Goal: Task Accomplishment & Management: Use online tool/utility

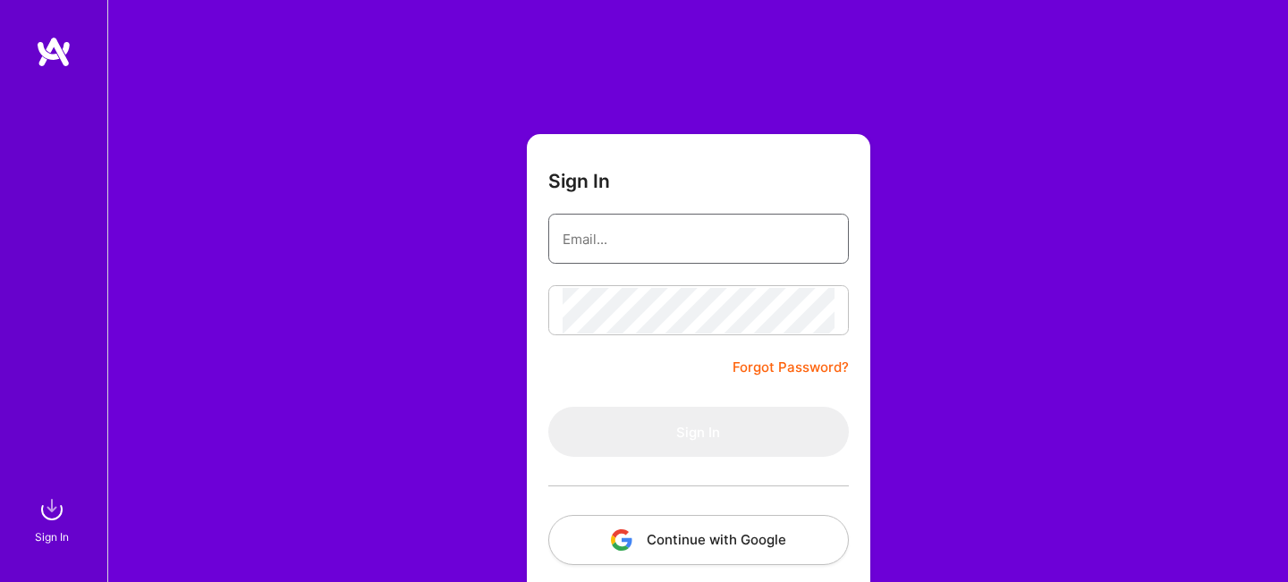
type input "[PERSON_NAME][EMAIL_ADDRESS][DOMAIN_NAME]"
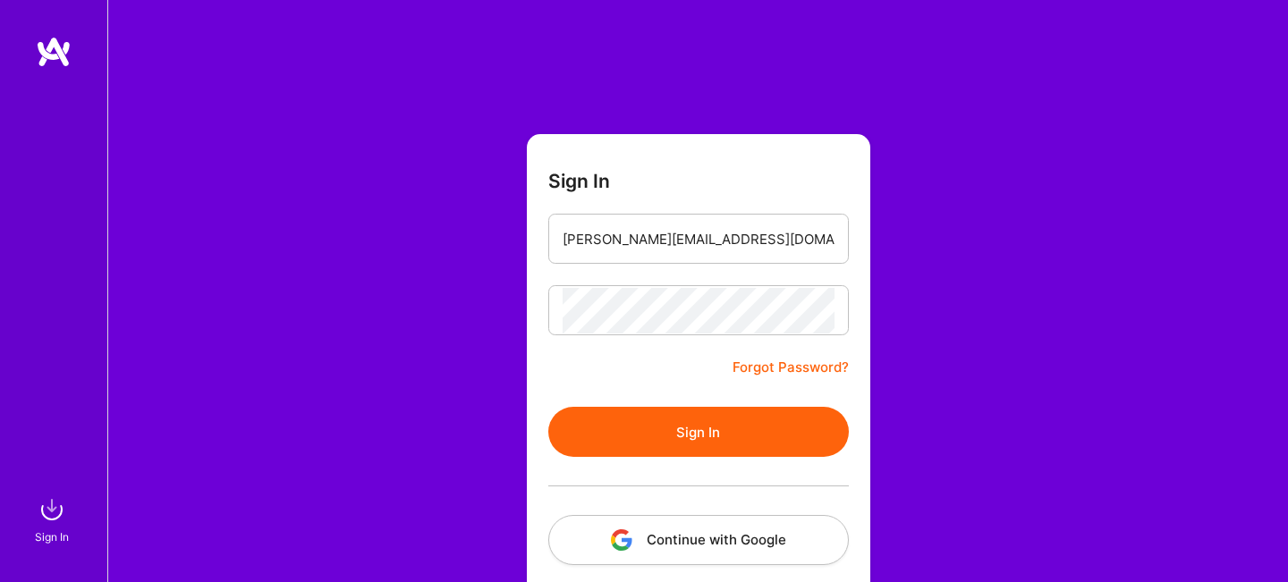
click at [702, 435] on button "Sign In" at bounding box center [698, 432] width 301 height 50
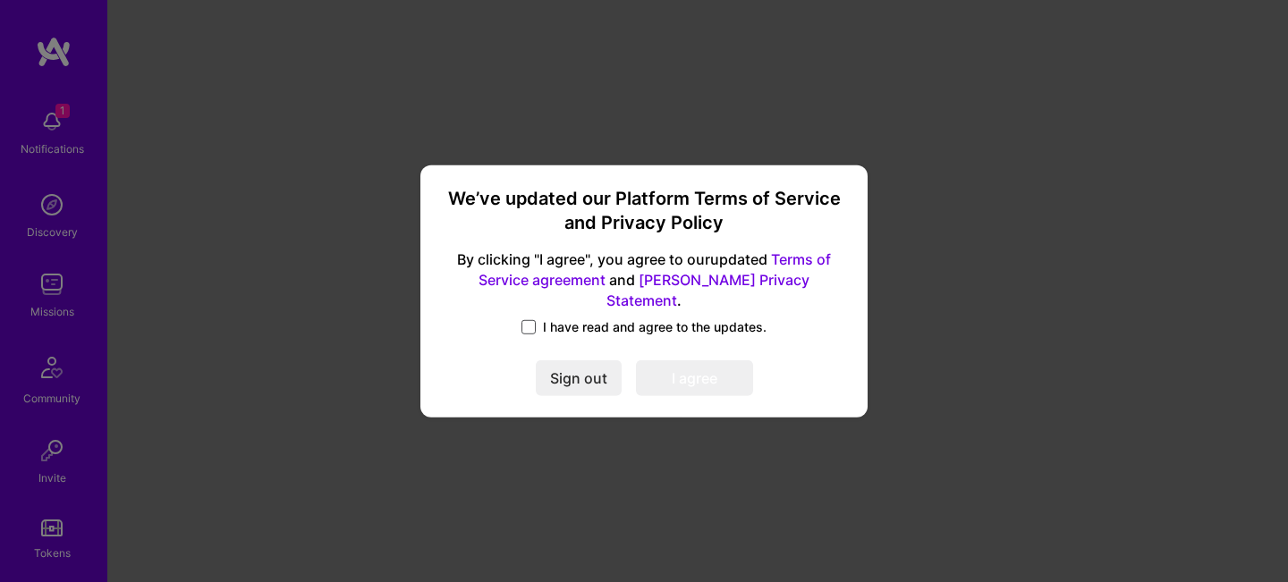
click at [533, 320] on span at bounding box center [529, 327] width 14 height 14
click at [0, 0] on input "I have read and agree to the updates." at bounding box center [0, 0] width 0 height 0
click at [697, 378] on button "I agree" at bounding box center [694, 379] width 117 height 36
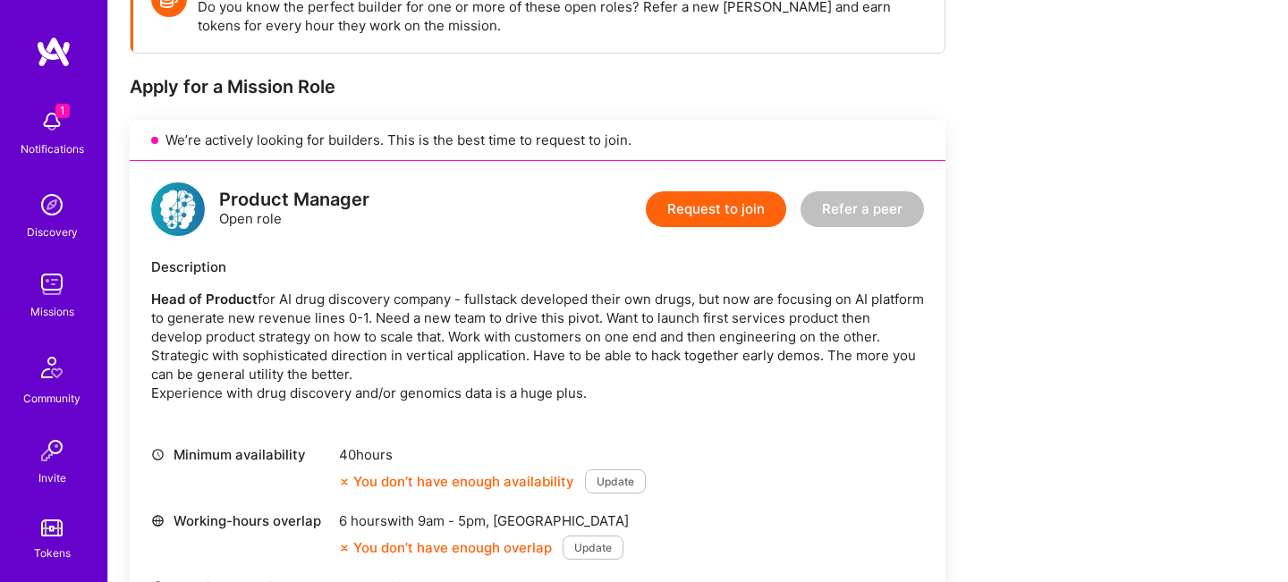
scroll to position [425, 0]
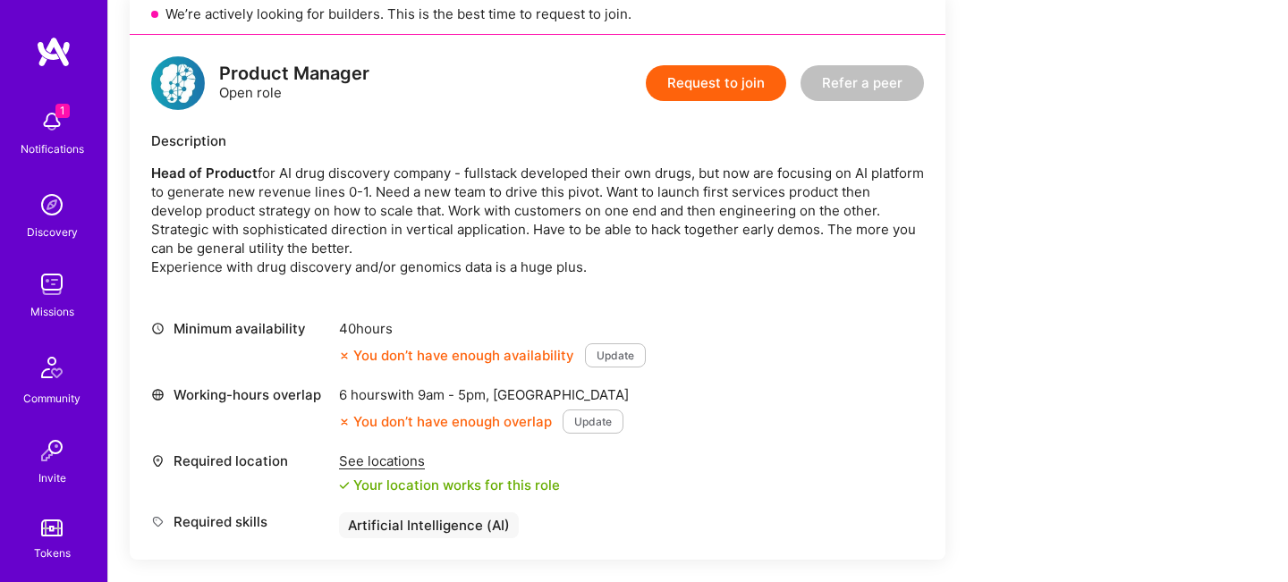
click at [438, 394] on span "9am - 5pm ," at bounding box center [453, 394] width 79 height 17
click at [432, 394] on span "9am - 5pm ," at bounding box center [453, 394] width 79 height 17
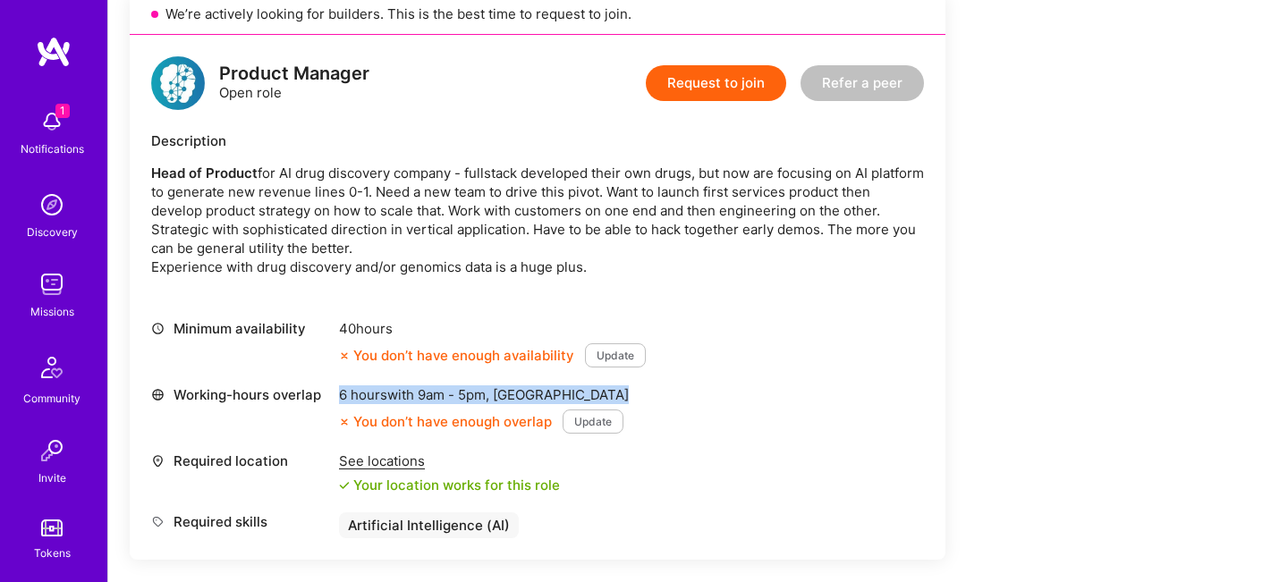
click at [432, 394] on span "9am - 5pm ," at bounding box center [453, 394] width 79 height 17
click at [462, 492] on div "Your location works for this role" at bounding box center [449, 485] width 221 height 19
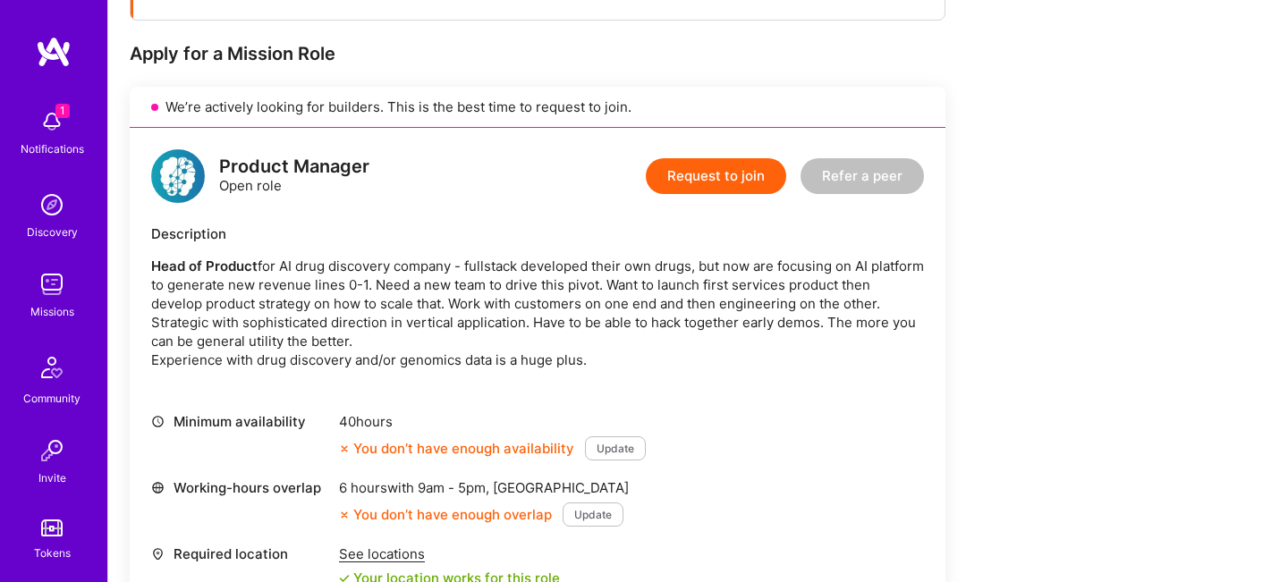
scroll to position [306, 0]
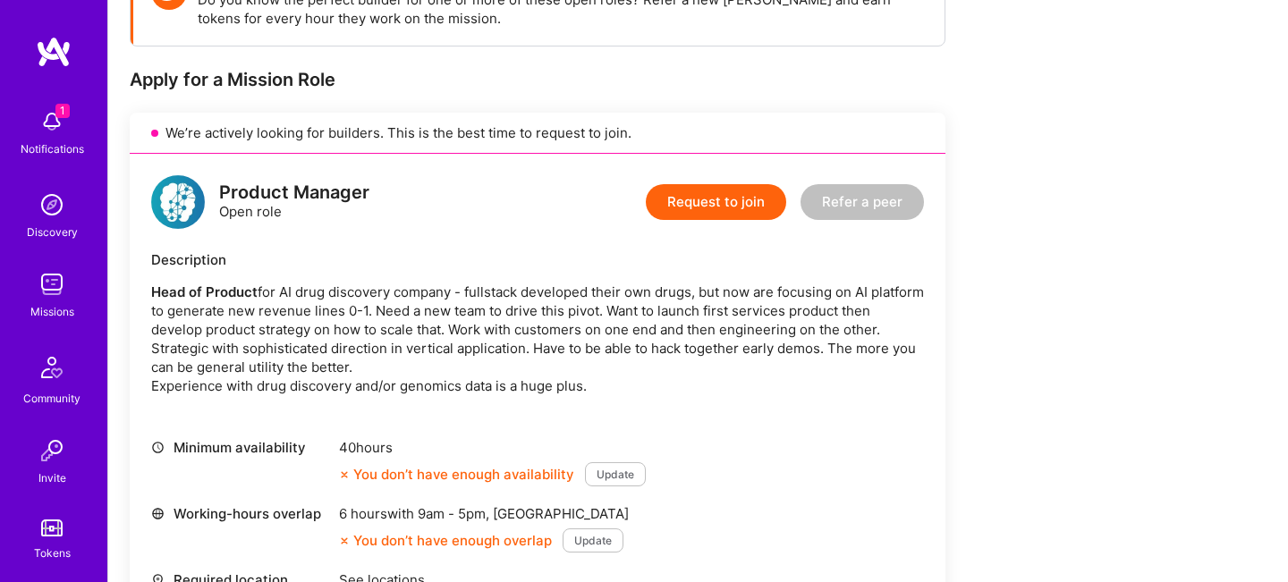
click at [494, 286] on p "Head of Product for AI drug discovery company - fullstack developed their own d…" at bounding box center [537, 339] width 773 height 113
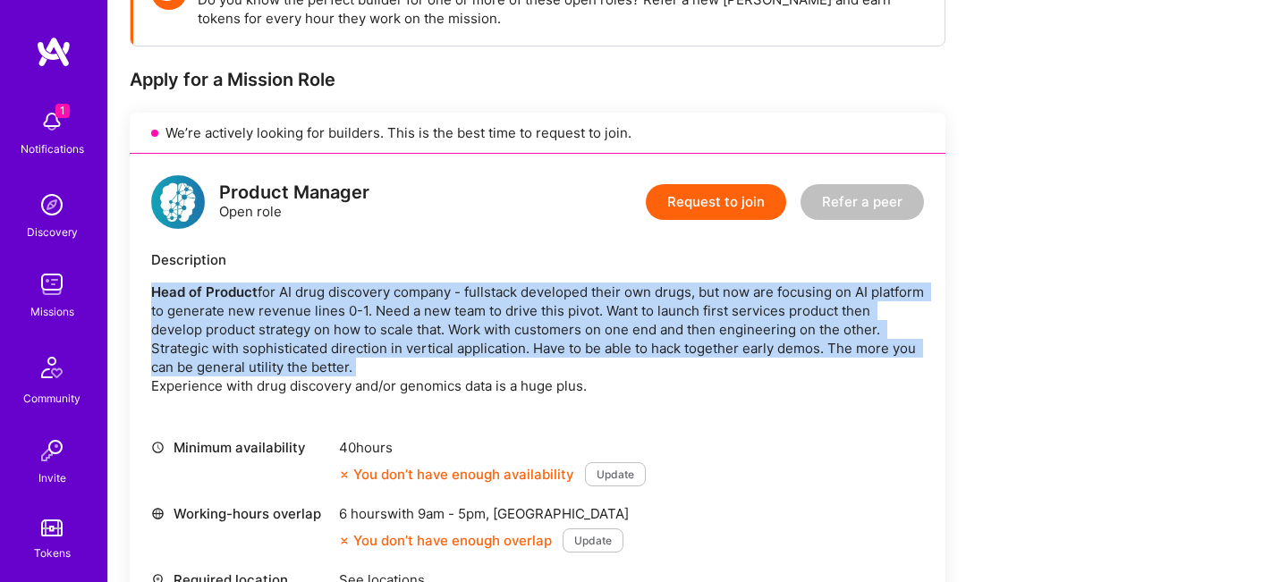
click at [494, 286] on p "Head of Product for AI drug discovery company - fullstack developed their own d…" at bounding box center [537, 339] width 773 height 113
click at [494, 318] on p "Head of Product for AI drug discovery company - fullstack developed their own d…" at bounding box center [537, 339] width 773 height 113
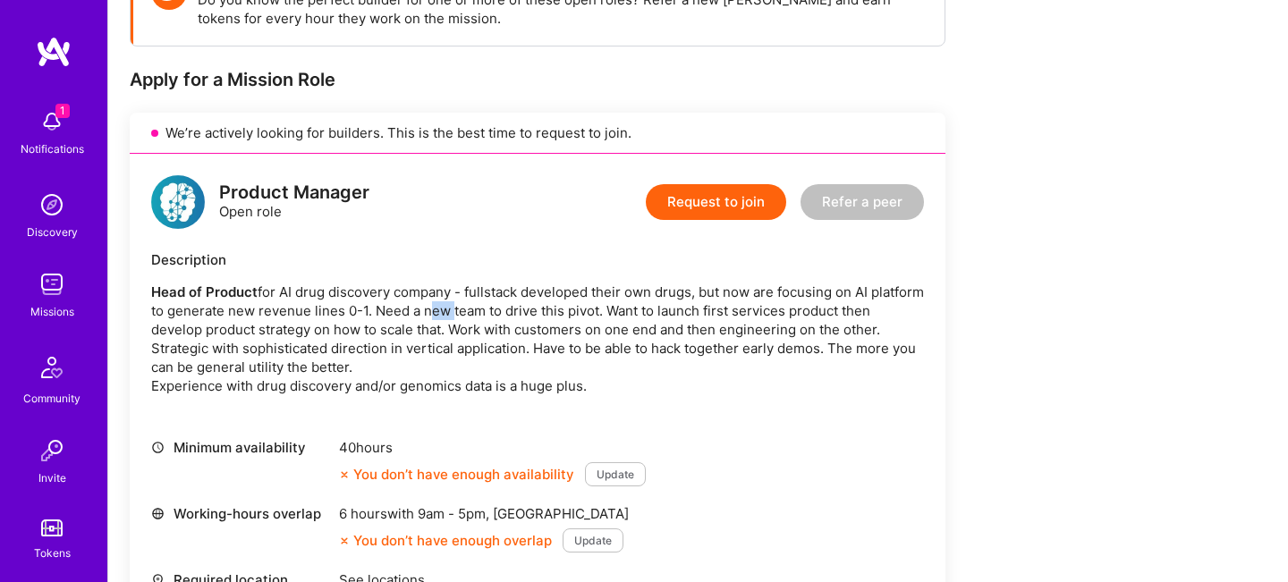
click at [494, 318] on p "Head of Product for AI drug discovery company - fullstack developed their own d…" at bounding box center [537, 339] width 773 height 113
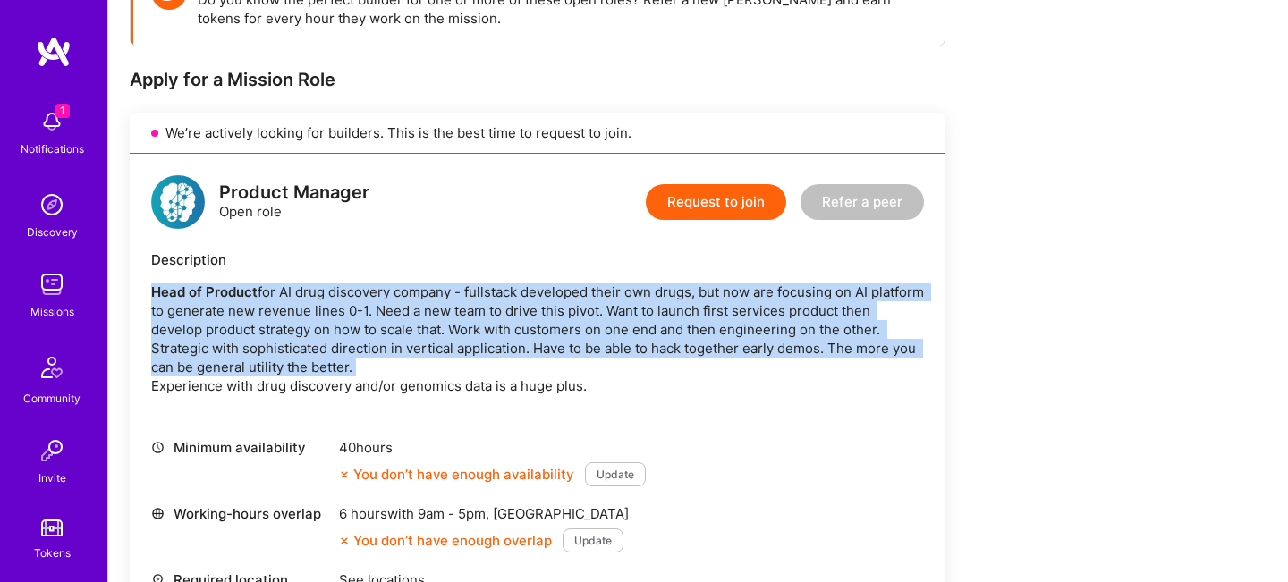
click at [494, 318] on p "Head of Product for AI drug discovery company - fullstack developed their own d…" at bounding box center [537, 339] width 773 height 113
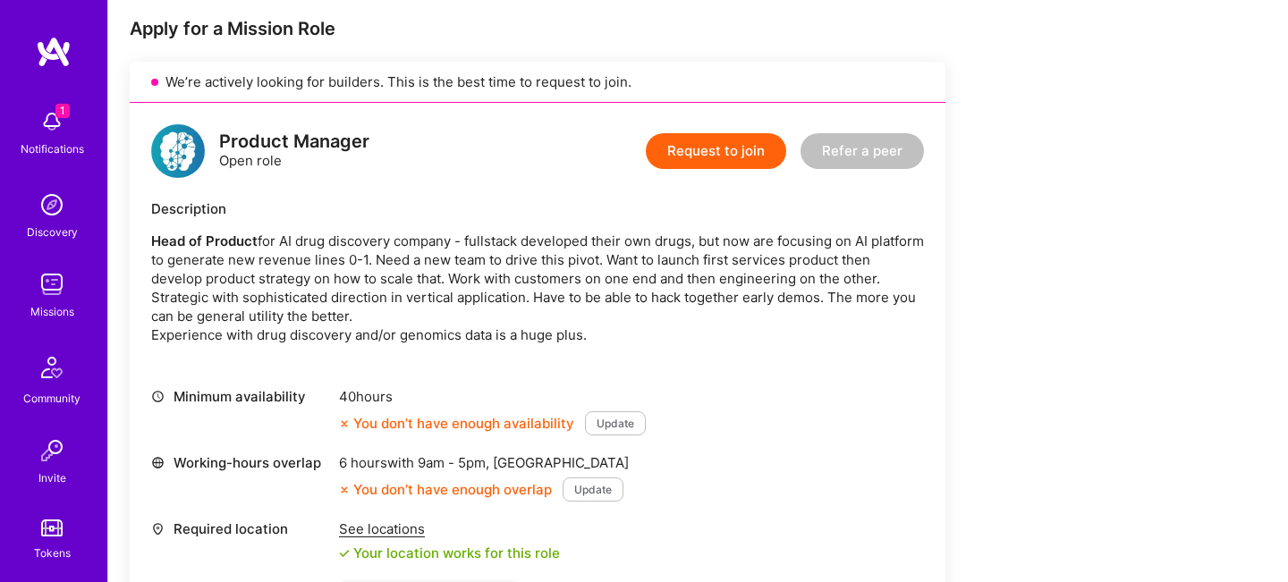
scroll to position [363, 0]
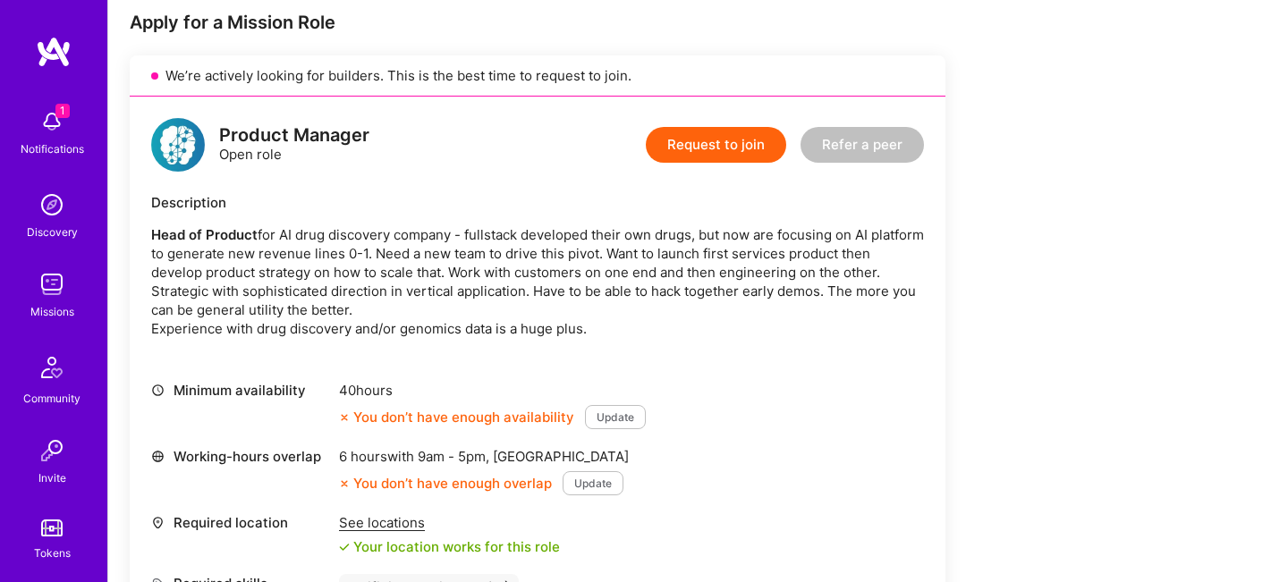
click at [494, 318] on p "Head of Product for AI drug discovery company - fullstack developed their own d…" at bounding box center [537, 281] width 773 height 113
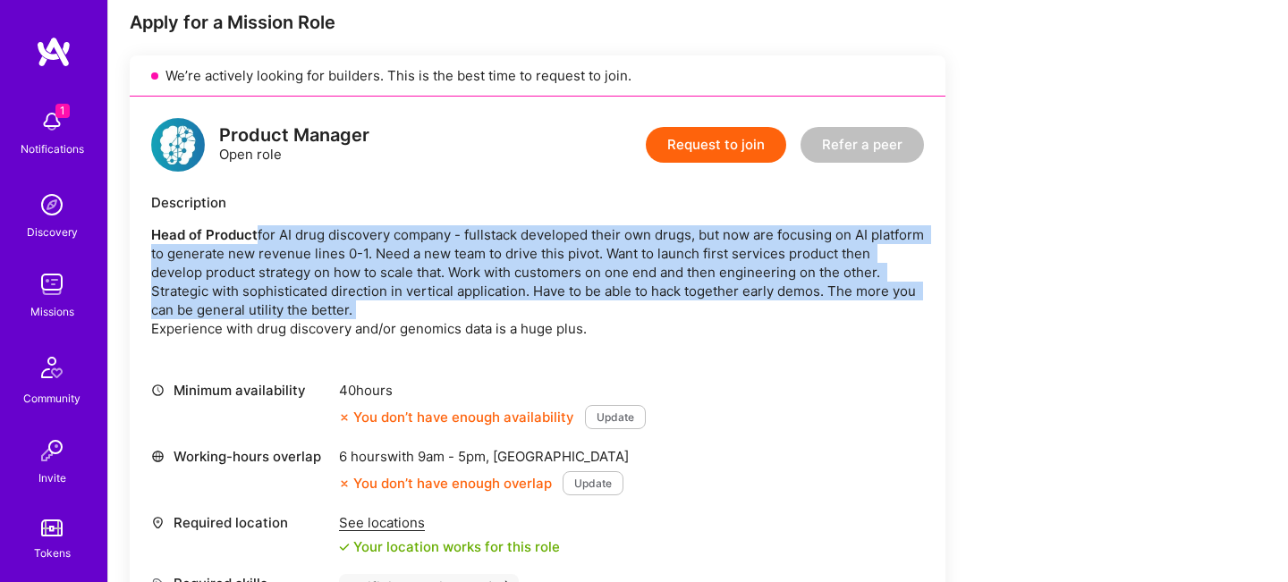
click at [494, 318] on p "Head of Product for AI drug discovery company - fullstack developed their own d…" at bounding box center [537, 281] width 773 height 113
click at [495, 309] on p "Head of Product for AI drug discovery company - fullstack developed their own d…" at bounding box center [537, 281] width 773 height 113
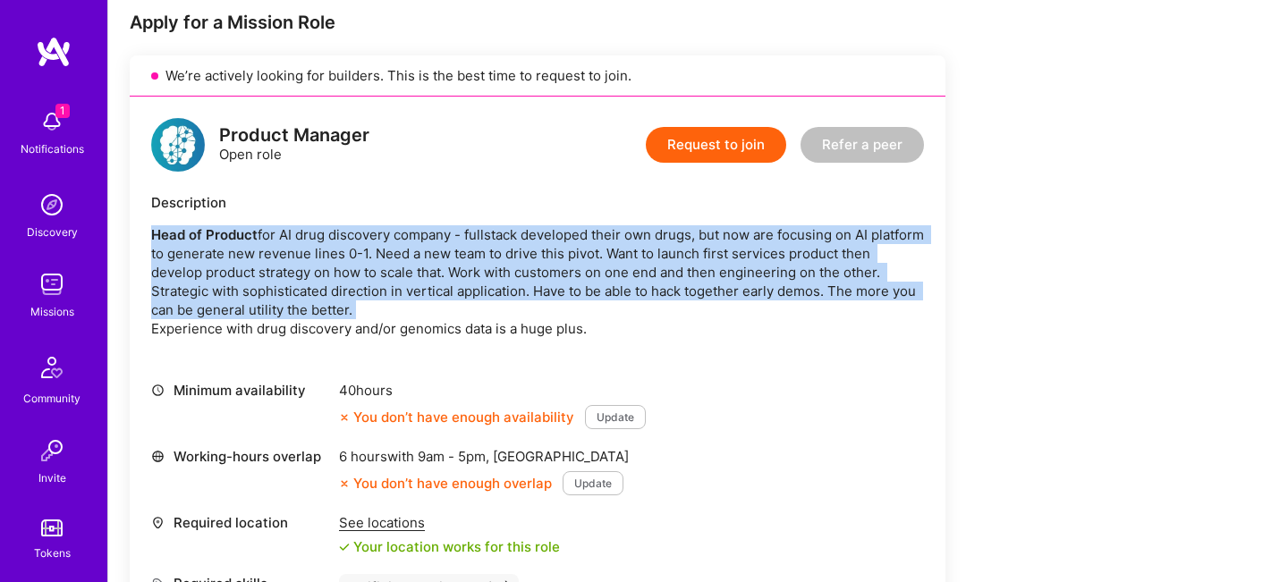
click at [495, 309] on p "Head of Product for AI drug discovery company - fullstack developed their own d…" at bounding box center [537, 281] width 773 height 113
click at [505, 309] on p "Head of Product for AI drug discovery company - fullstack developed their own d…" at bounding box center [537, 281] width 773 height 113
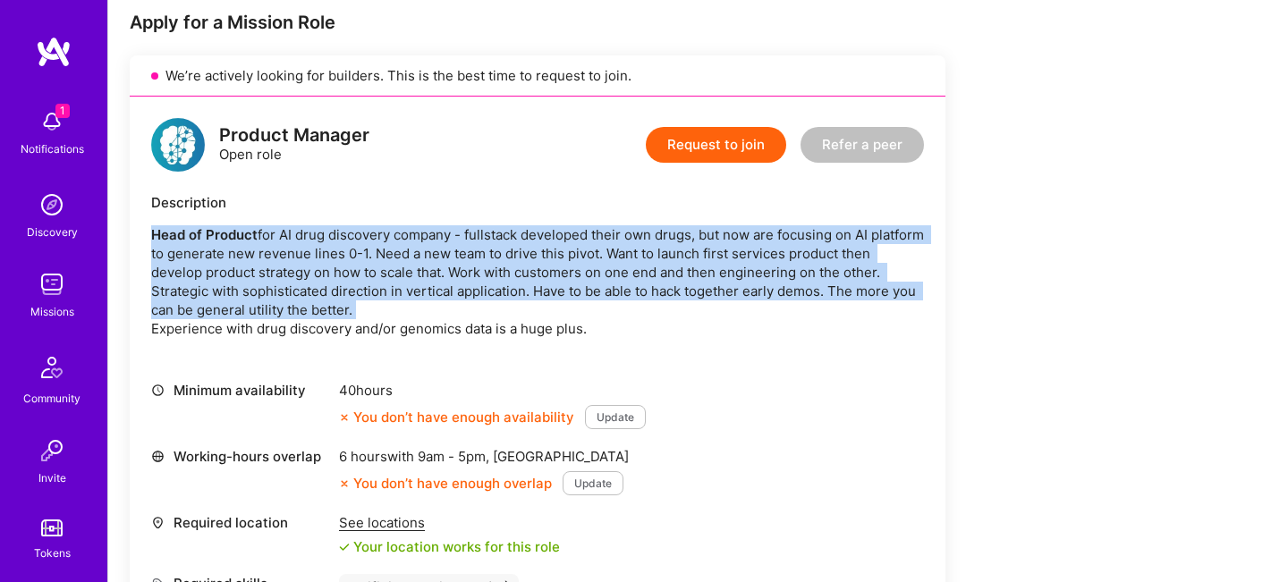
click at [505, 309] on p "Head of Product for AI drug discovery company - fullstack developed their own d…" at bounding box center [537, 281] width 773 height 113
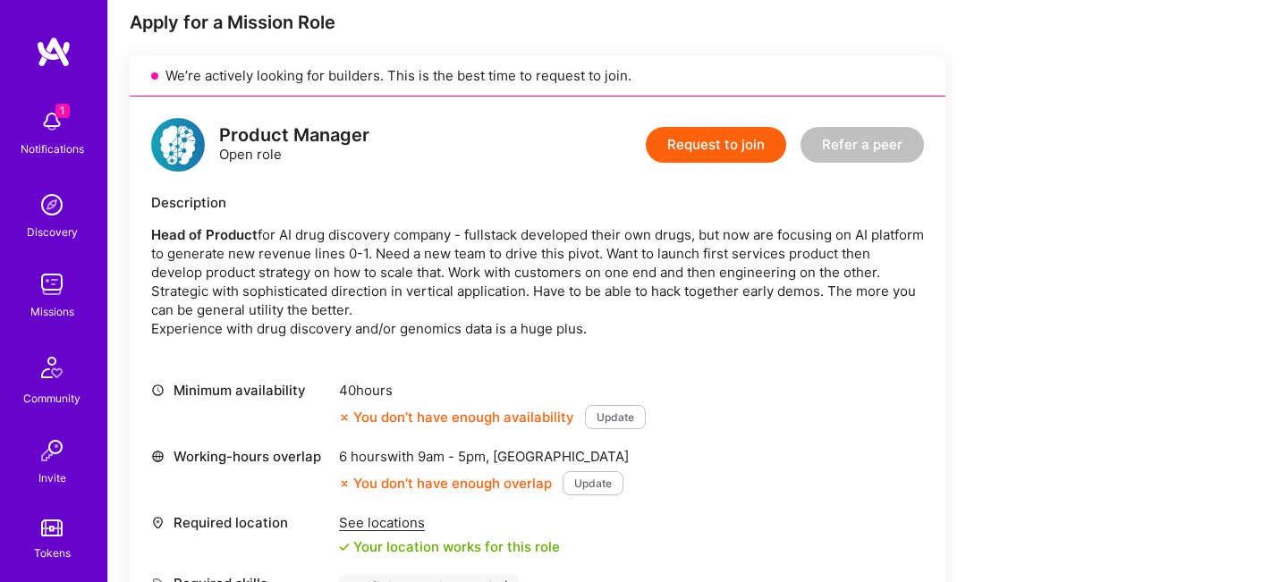
click at [505, 328] on p "Head of Product for AI drug discovery company - fullstack developed their own d…" at bounding box center [537, 281] width 773 height 113
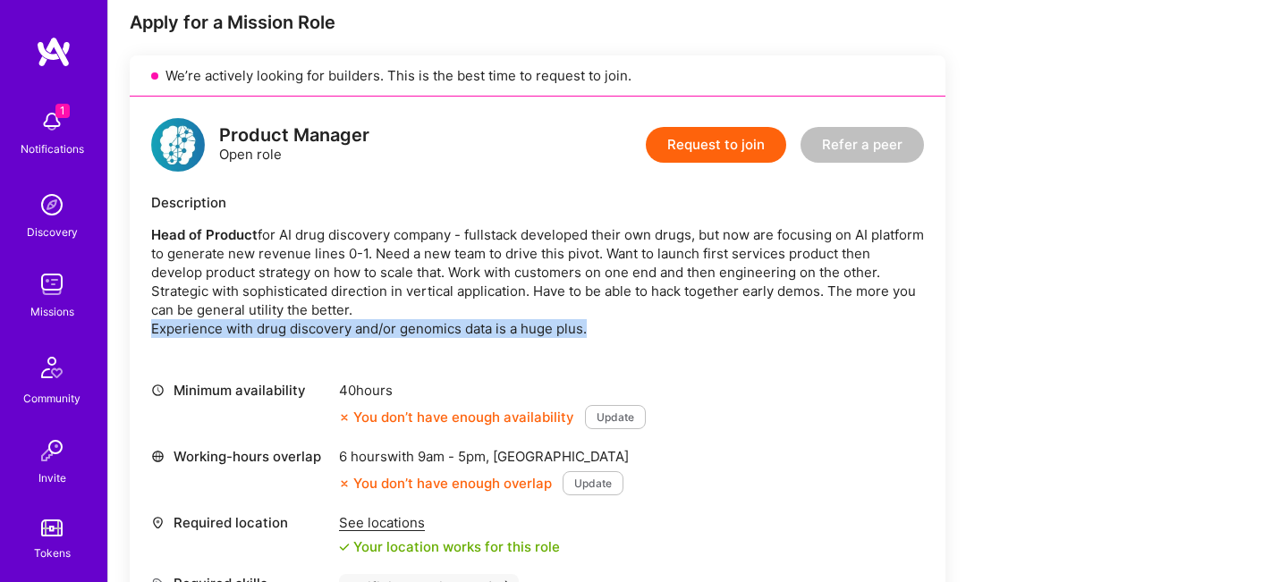
click at [505, 328] on p "Head of Product for AI drug discovery company - fullstack developed their own d…" at bounding box center [537, 281] width 773 height 113
click at [530, 329] on p "Head of Product for AI drug discovery company - fullstack developed their own d…" at bounding box center [537, 281] width 773 height 113
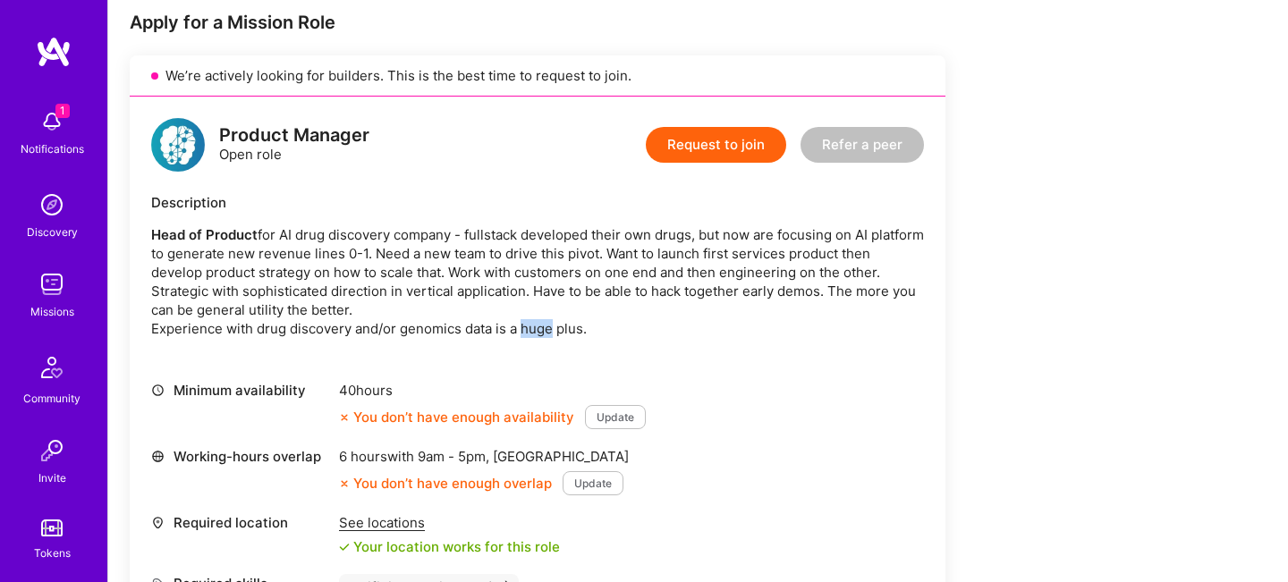
click at [530, 329] on p "Head of Product for AI drug discovery company - fullstack developed their own d…" at bounding box center [537, 281] width 773 height 113
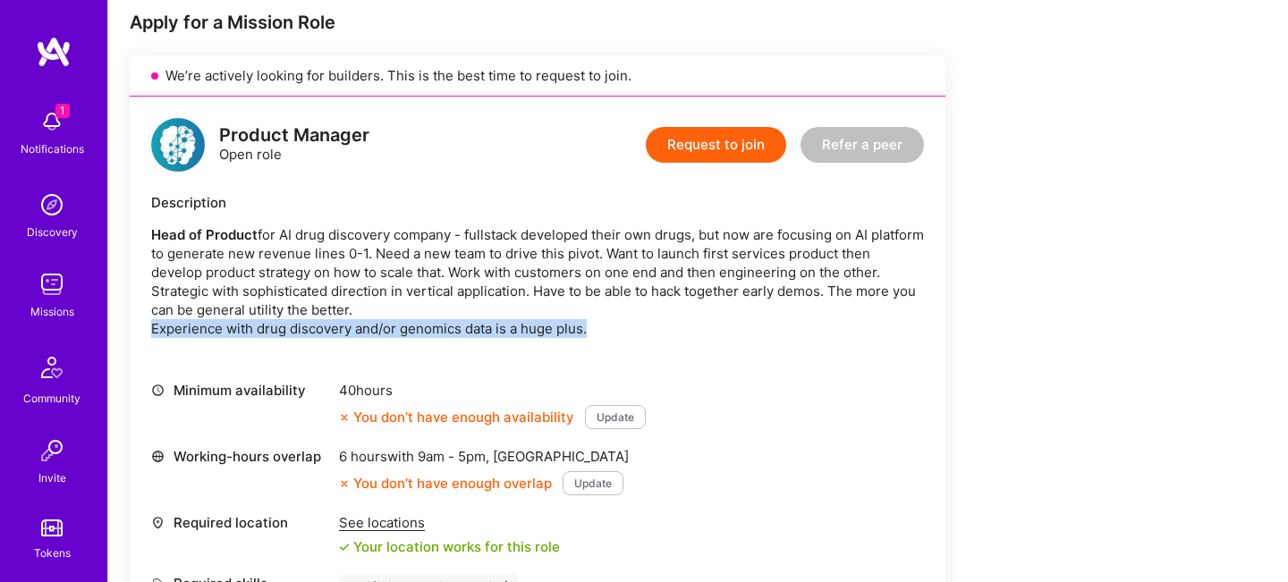
click at [530, 329] on p "Head of Product for AI drug discovery company - fullstack developed their own d…" at bounding box center [537, 281] width 773 height 113
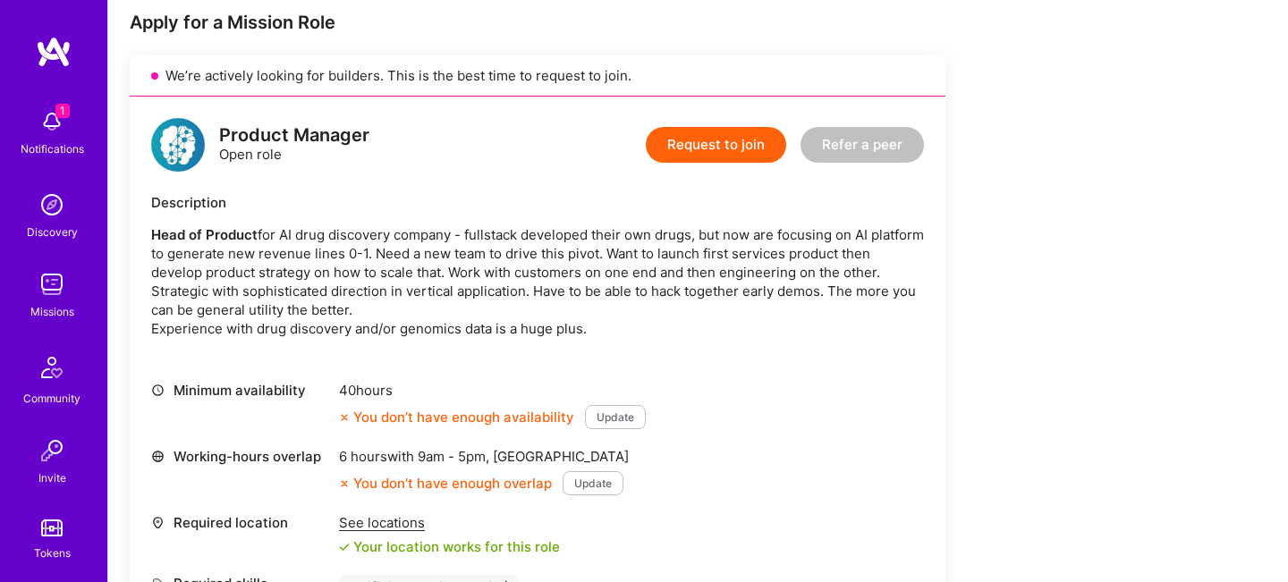
click at [530, 256] on p "Head of Product for AI drug discovery company - fullstack developed their own d…" at bounding box center [537, 281] width 773 height 113
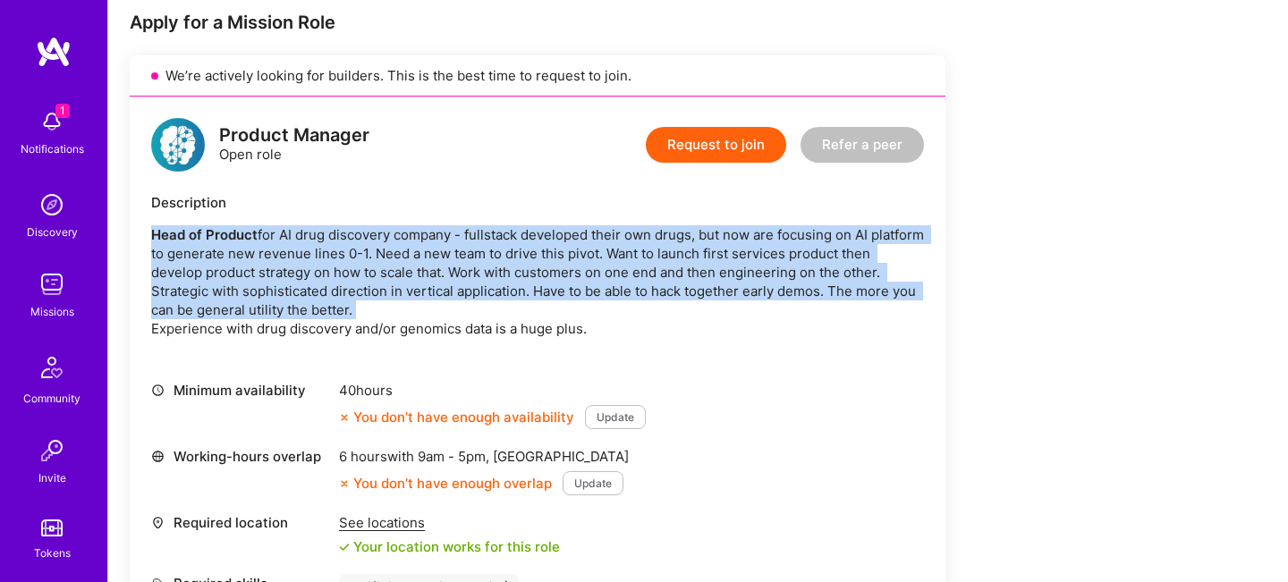
click at [530, 256] on p "Head of Product for AI drug discovery company - fullstack developed their own d…" at bounding box center [537, 281] width 773 height 113
click at [530, 253] on p "Head of Product for AI drug discovery company - fullstack developed their own d…" at bounding box center [537, 281] width 773 height 113
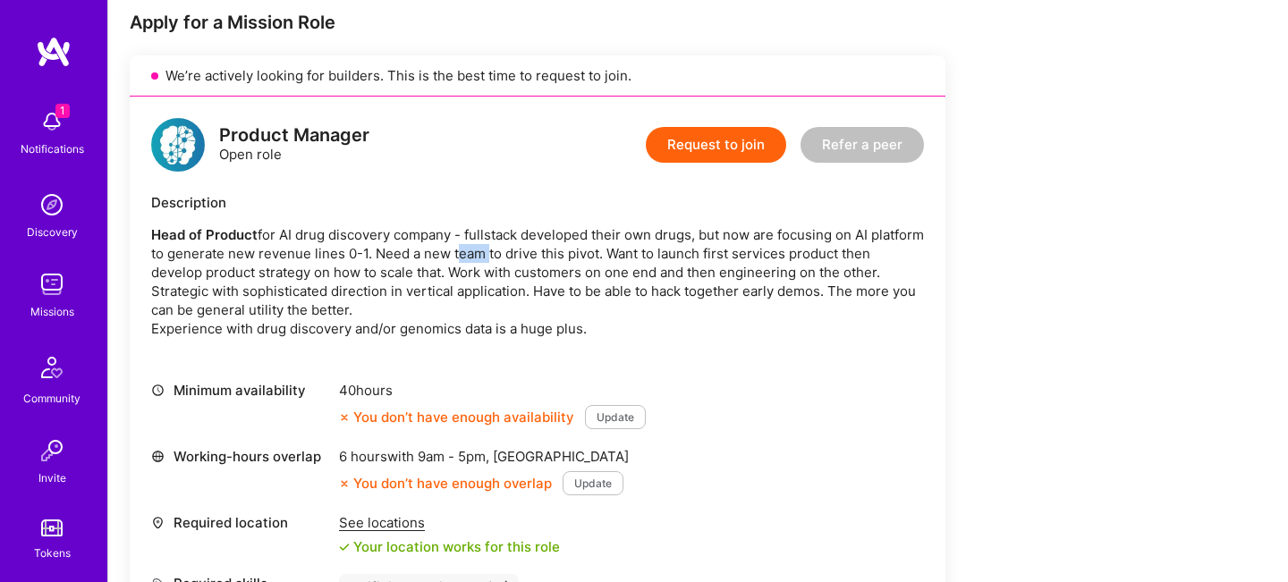
click at [530, 253] on p "Head of Product for AI drug discovery company - fullstack developed their own d…" at bounding box center [537, 281] width 773 height 113
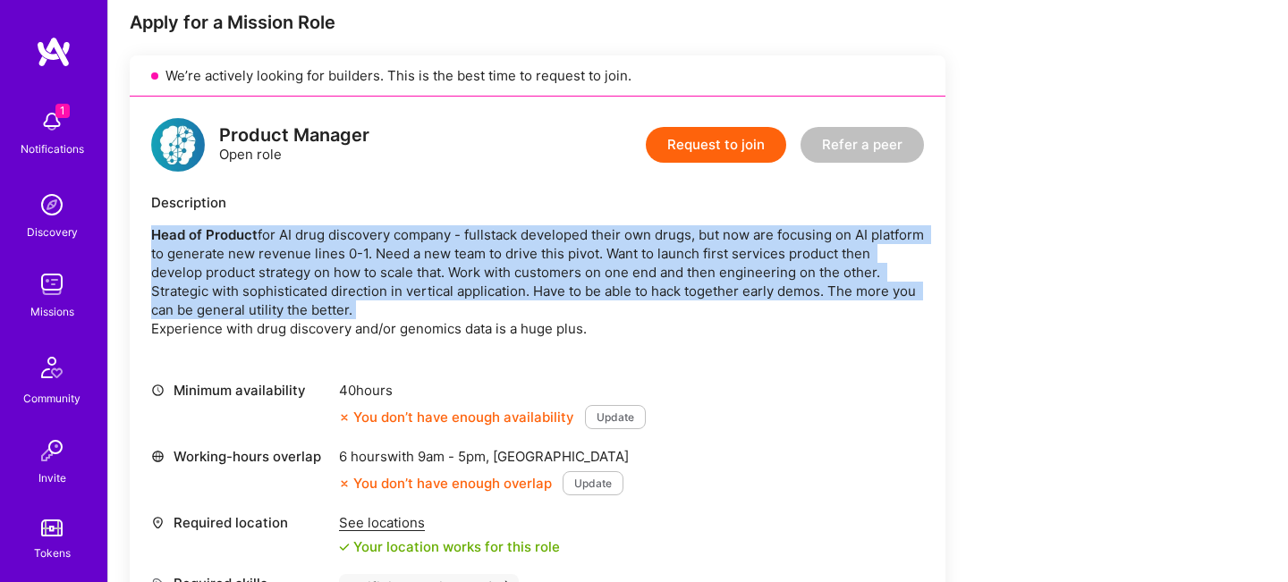
click at [530, 253] on p "Head of Product for AI drug discovery company - fullstack developed their own d…" at bounding box center [537, 281] width 773 height 113
click at [530, 269] on p "Head of Product for AI drug discovery company - fullstack developed their own d…" at bounding box center [537, 281] width 773 height 113
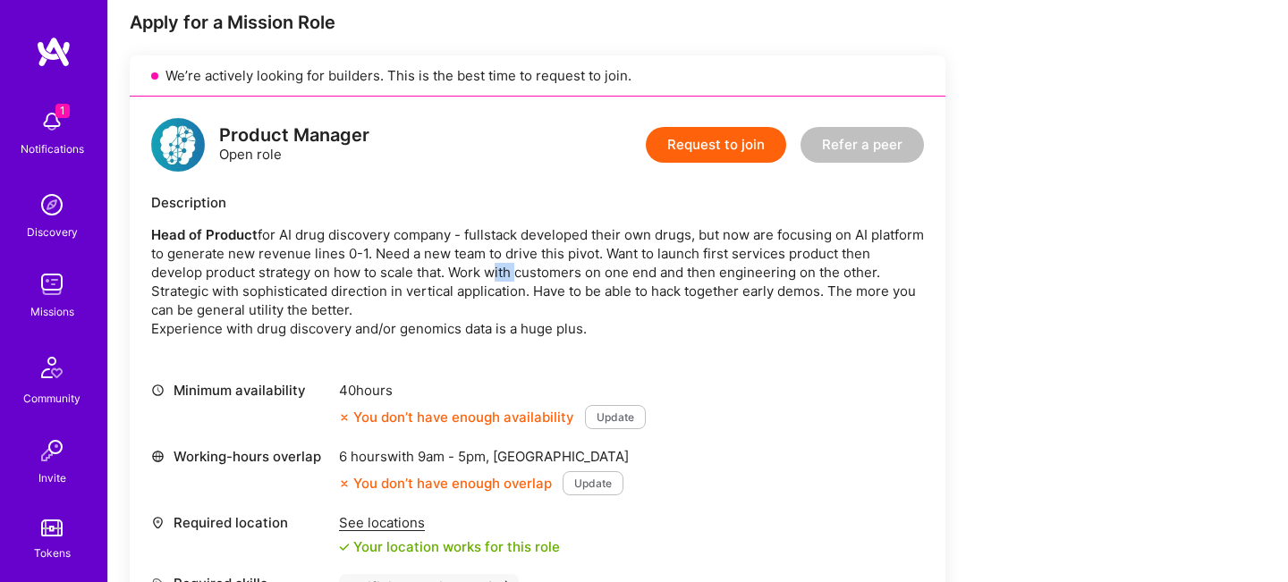
click at [530, 269] on p "Head of Product for AI drug discovery company - fullstack developed their own d…" at bounding box center [537, 281] width 773 height 113
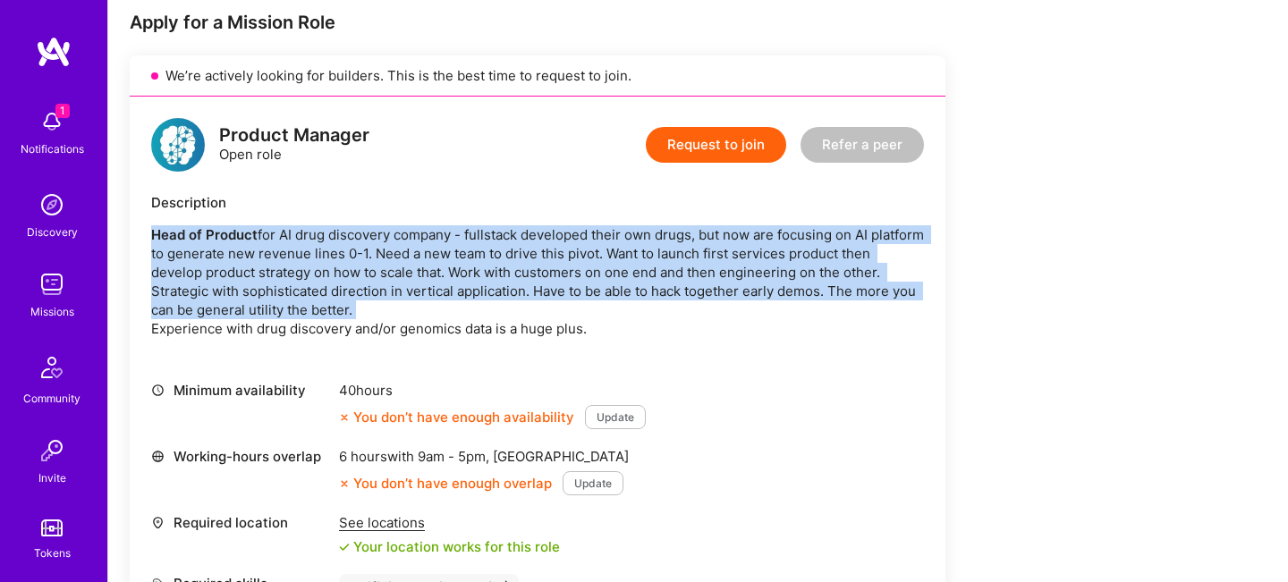
click at [530, 269] on p "Head of Product for AI drug discovery company - fullstack developed their own d…" at bounding box center [537, 281] width 773 height 113
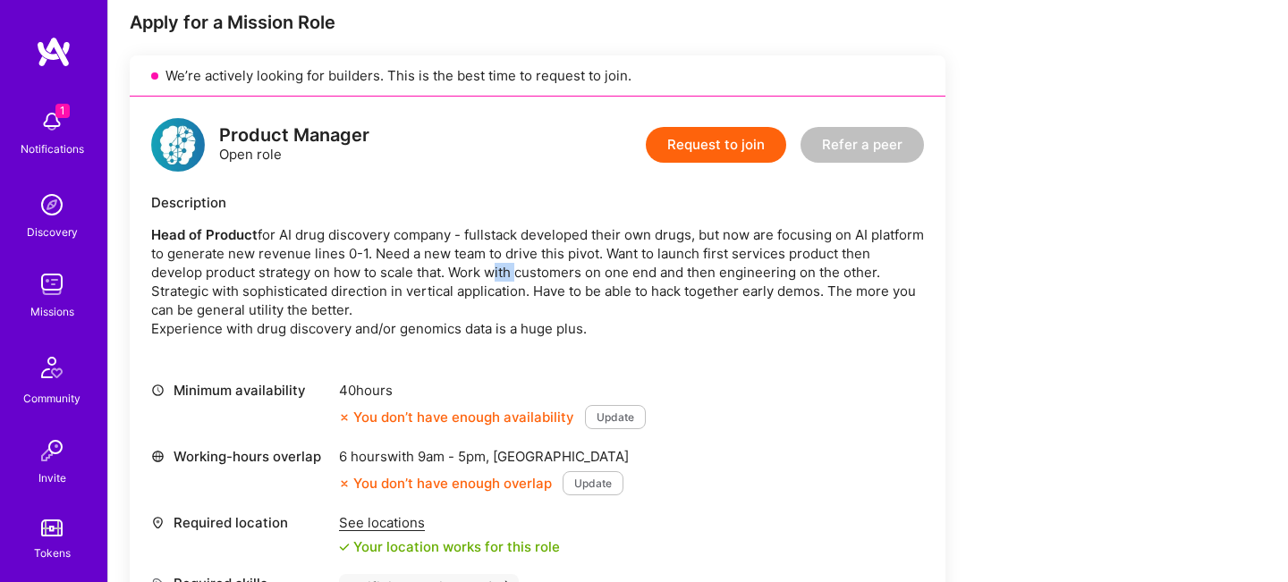
click at [530, 269] on p "Head of Product for AI drug discovery company - fullstack developed their own d…" at bounding box center [537, 281] width 773 height 113
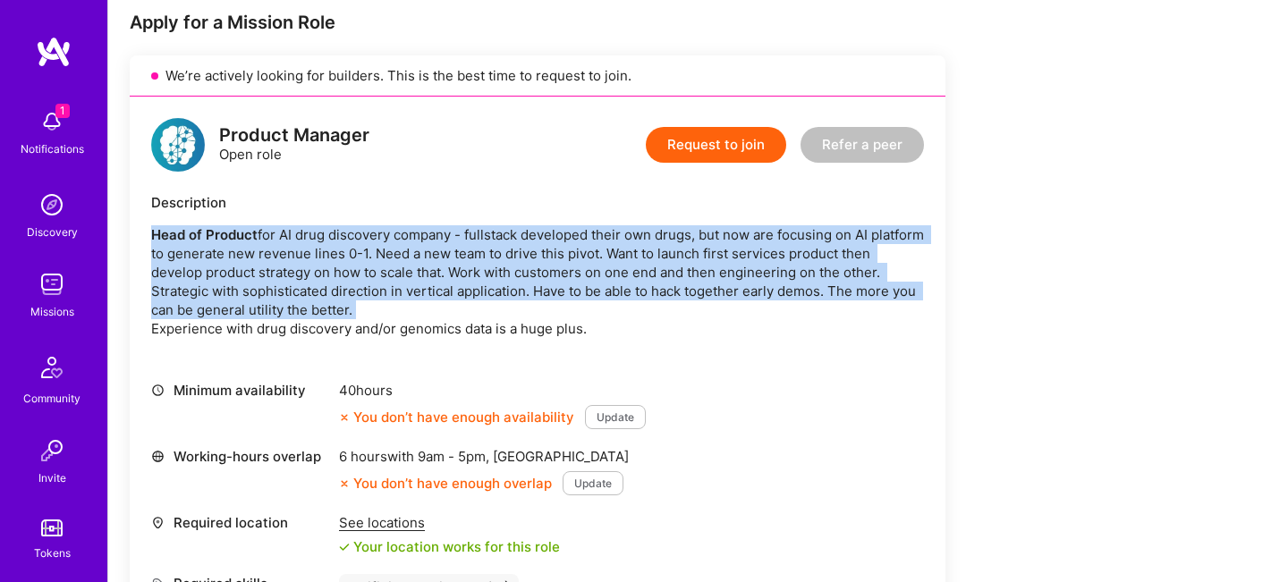
click at [530, 269] on p "Head of Product for AI drug discovery company - fullstack developed their own d…" at bounding box center [537, 281] width 773 height 113
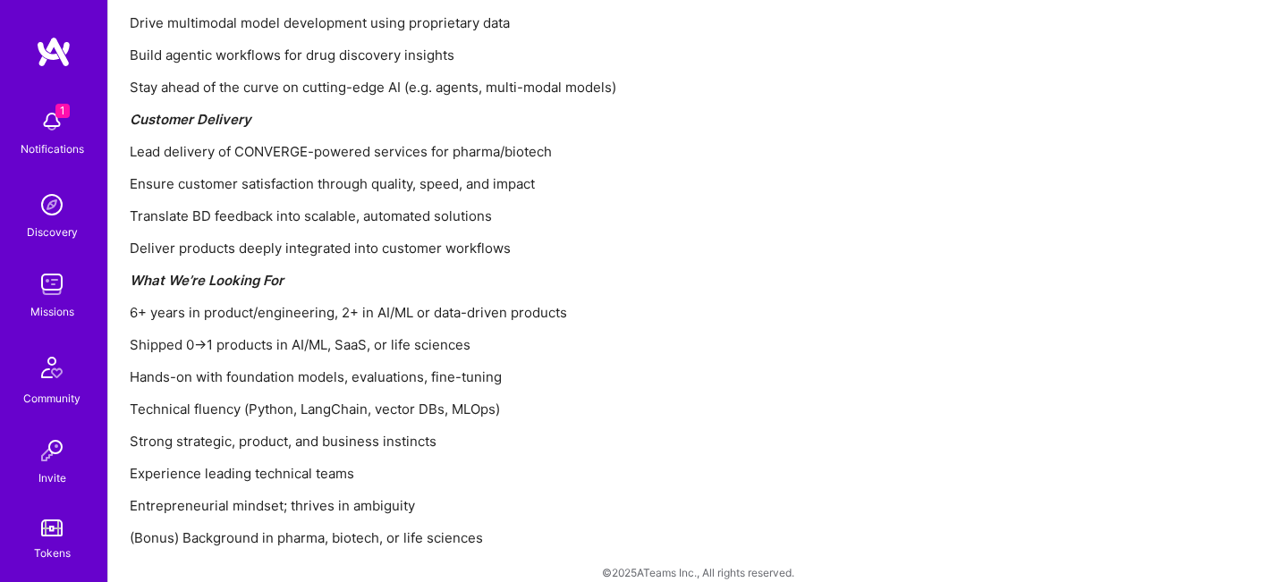
scroll to position [2205, 0]
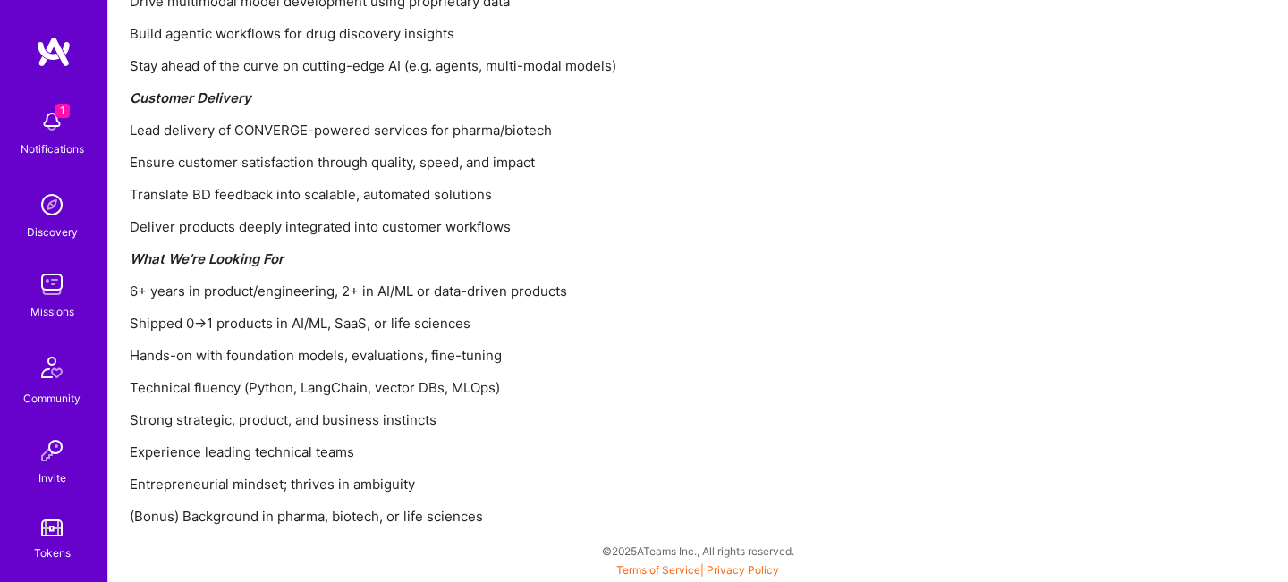
click at [539, 290] on p "6+ years in product/engineering, 2+ in AI/ML or data-driven products" at bounding box center [666, 291] width 1073 height 19
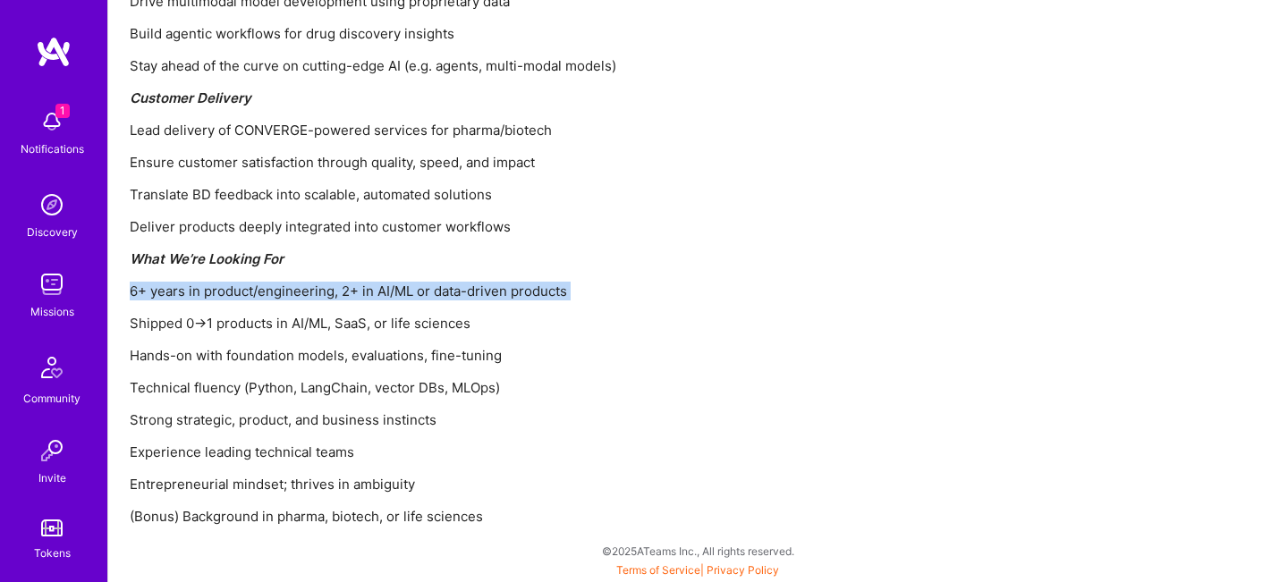
click at [539, 290] on p "6+ years in product/engineering, 2+ in AI/ML or data-driven products" at bounding box center [666, 291] width 1073 height 19
click at [538, 291] on p "6+ years in product/engineering, 2+ in AI/ML or data-driven products" at bounding box center [666, 291] width 1073 height 19
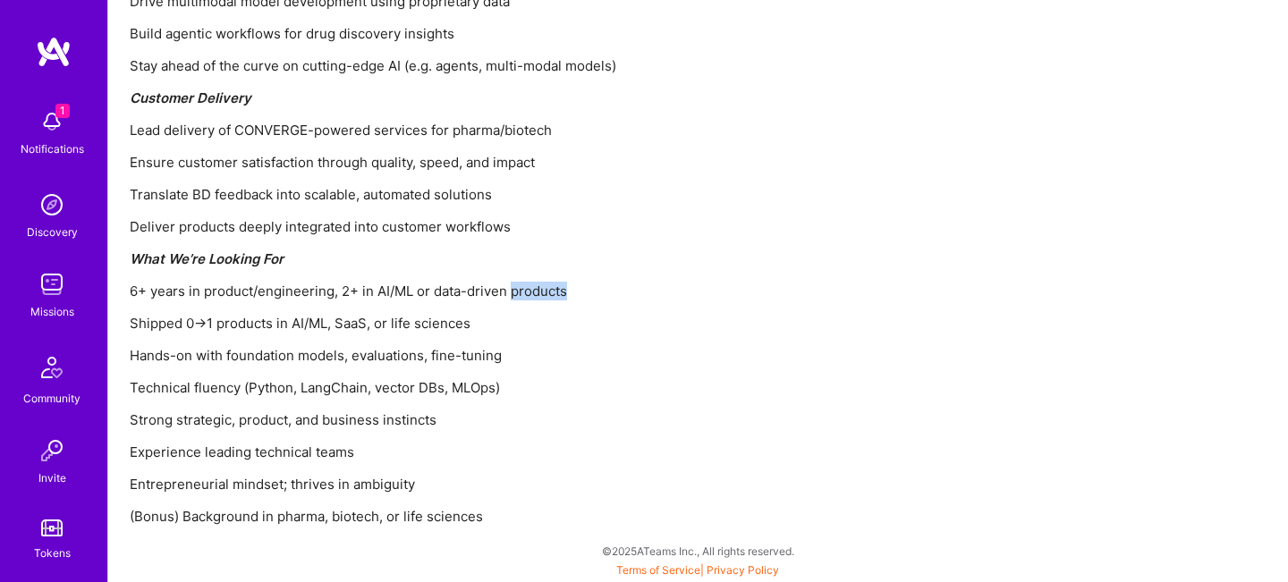
click at [538, 291] on p "6+ years in product/engineering, 2+ in AI/ML or data-driven products" at bounding box center [666, 291] width 1073 height 19
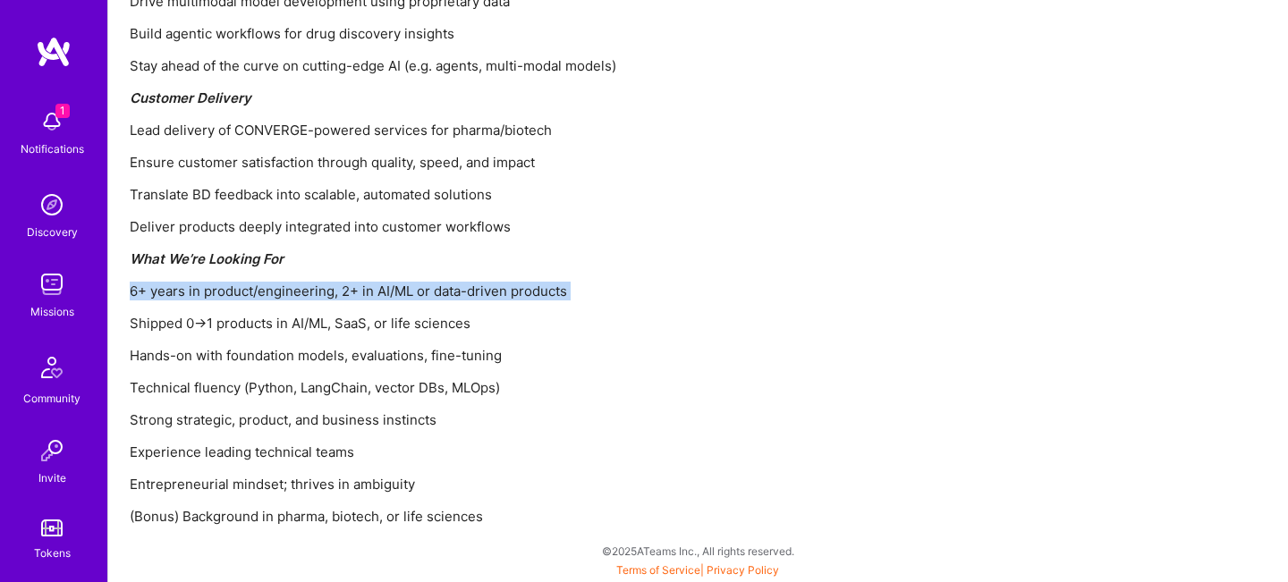
click at [538, 291] on p "6+ years in product/engineering, 2+ in AI/ML or data-driven products" at bounding box center [666, 291] width 1073 height 19
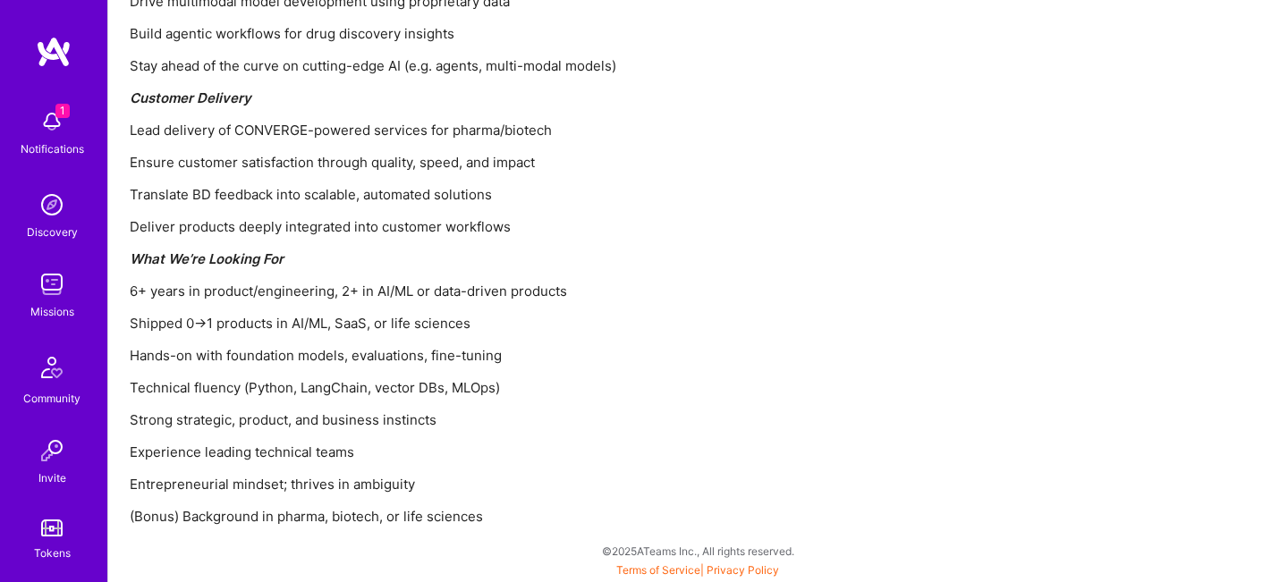
click at [533, 327] on p "Shipped 0→1 products in AI/ML, SaaS, or life sciences" at bounding box center [666, 323] width 1073 height 19
click at [526, 356] on p "Hands-on with foundation models, evaluations, fine-tuning" at bounding box center [666, 355] width 1073 height 19
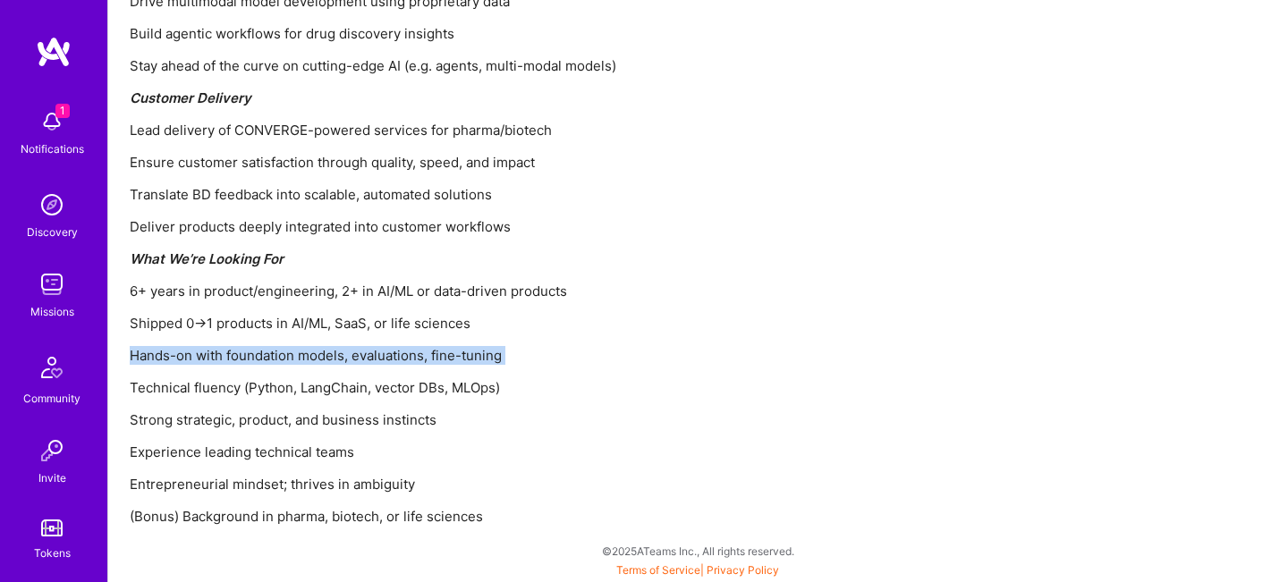
click at [526, 356] on p "Hands-on with foundation models, evaluations, fine-tuning" at bounding box center [666, 355] width 1073 height 19
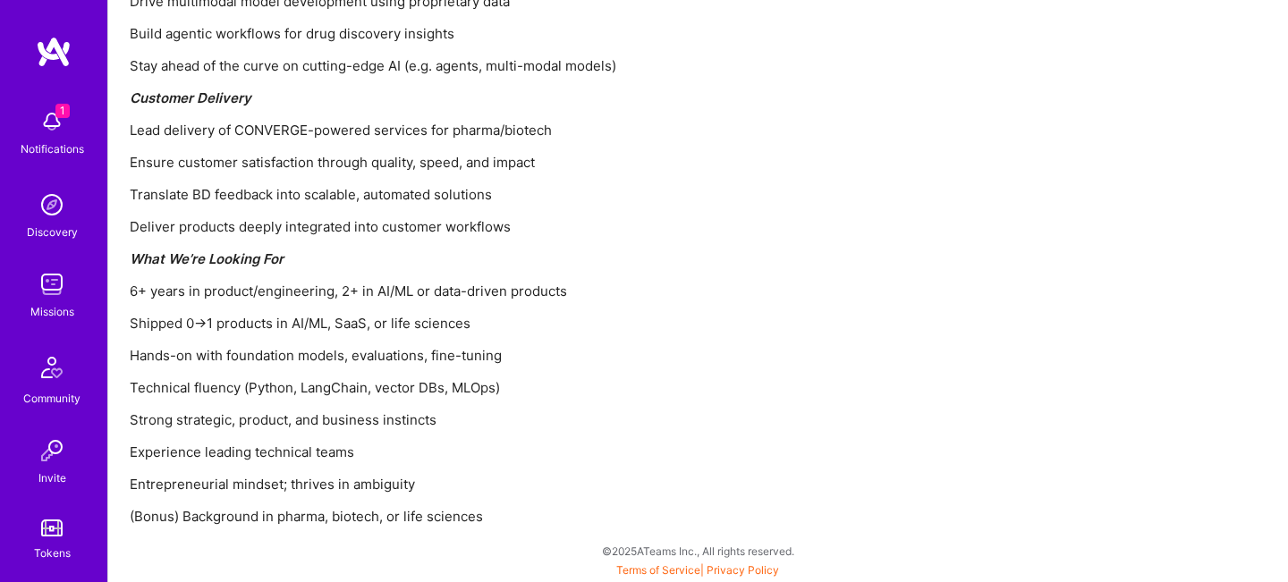
click at [509, 418] on p "Strong strategic, product, and business instincts" at bounding box center [666, 420] width 1073 height 19
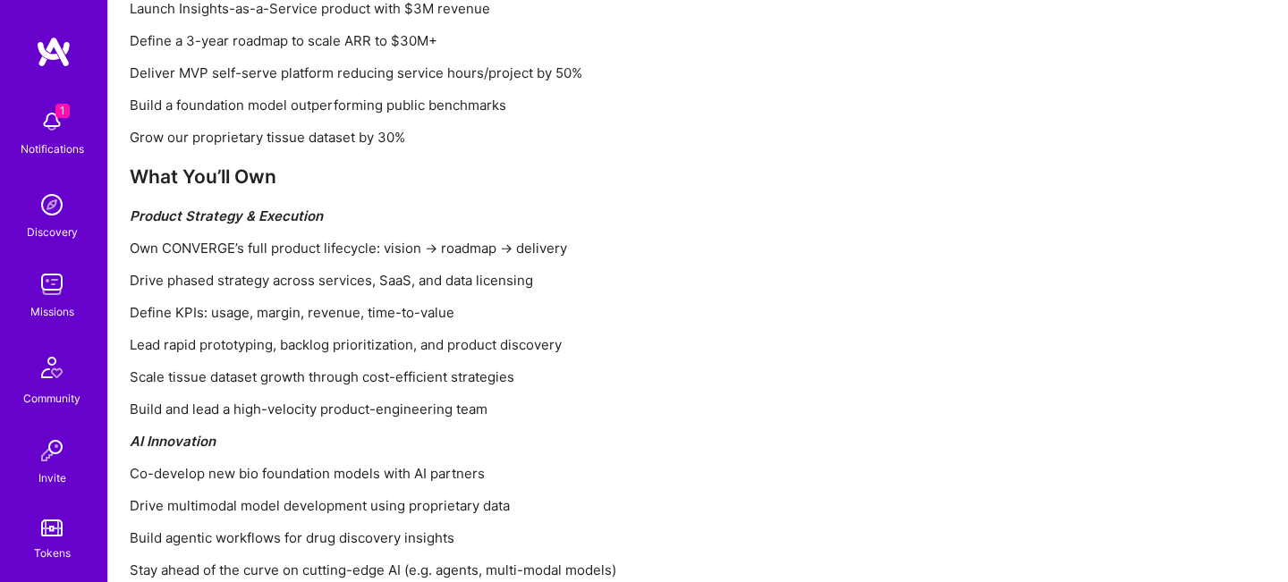
scroll to position [1654, 0]
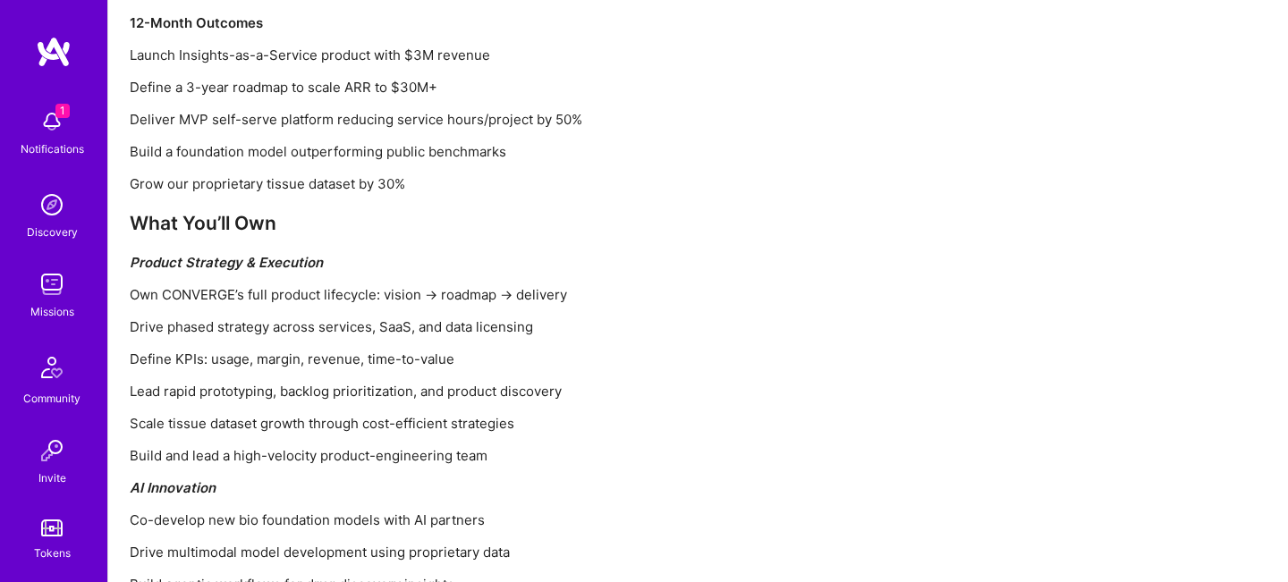
click at [528, 218] on h3 "What You’ll Own" at bounding box center [666, 223] width 1073 height 22
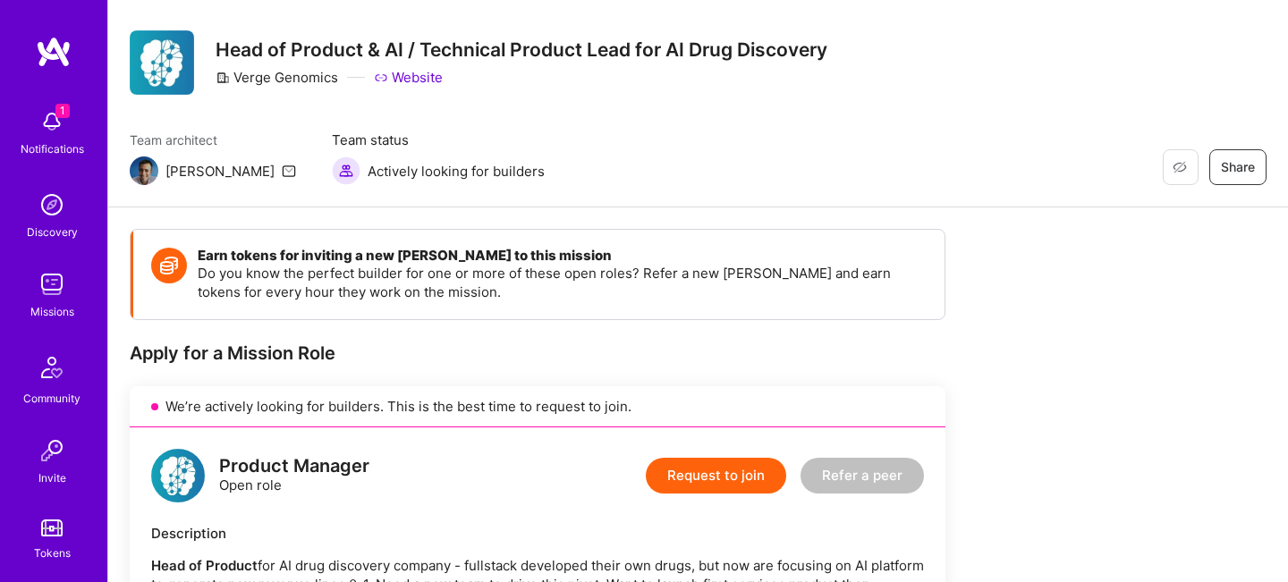
scroll to position [0, 0]
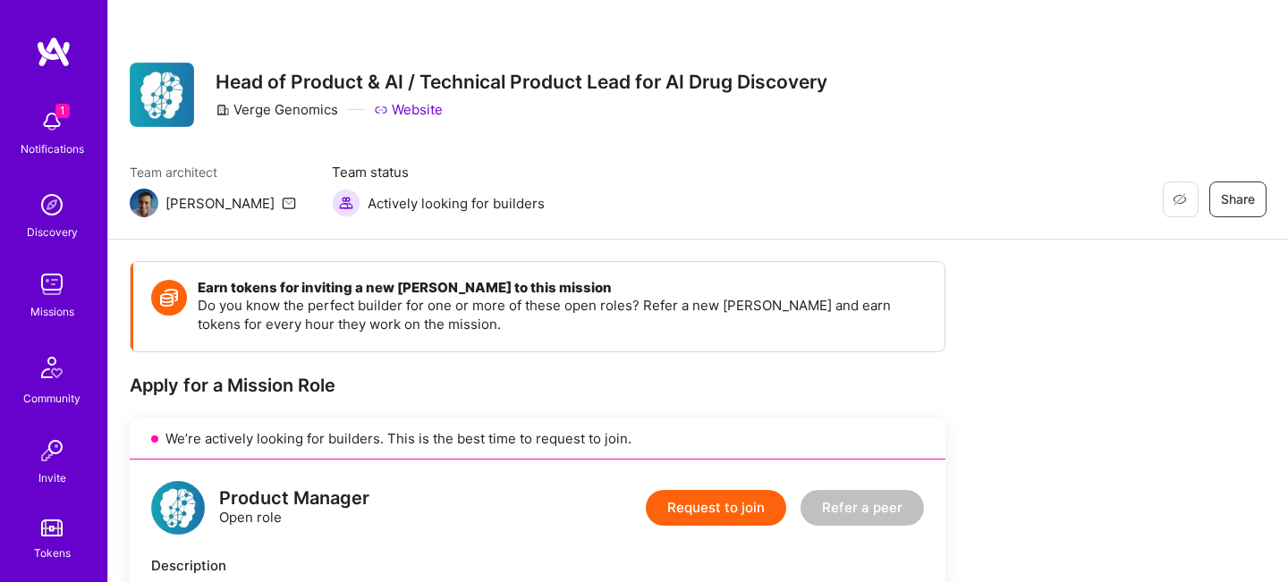
click at [40, 302] on div "Missions" at bounding box center [52, 311] width 44 height 19
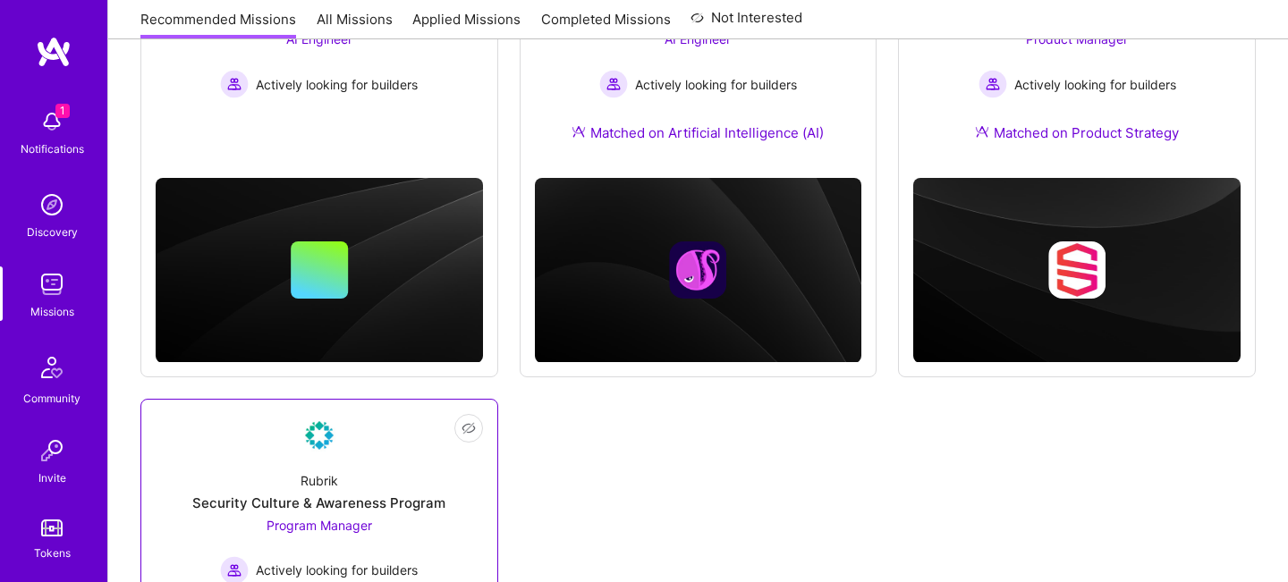
scroll to position [152, 0]
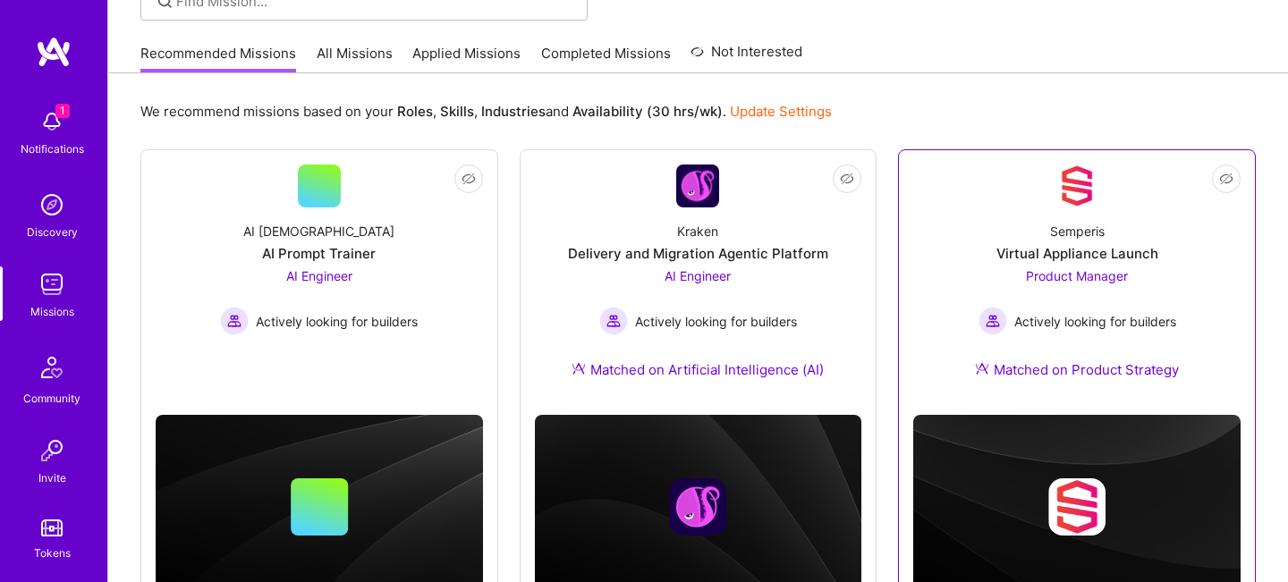
click at [1031, 263] on div "Semperis Virtual Appliance Launch Product Manager Actively looking for builders…" at bounding box center [1076, 304] width 327 height 193
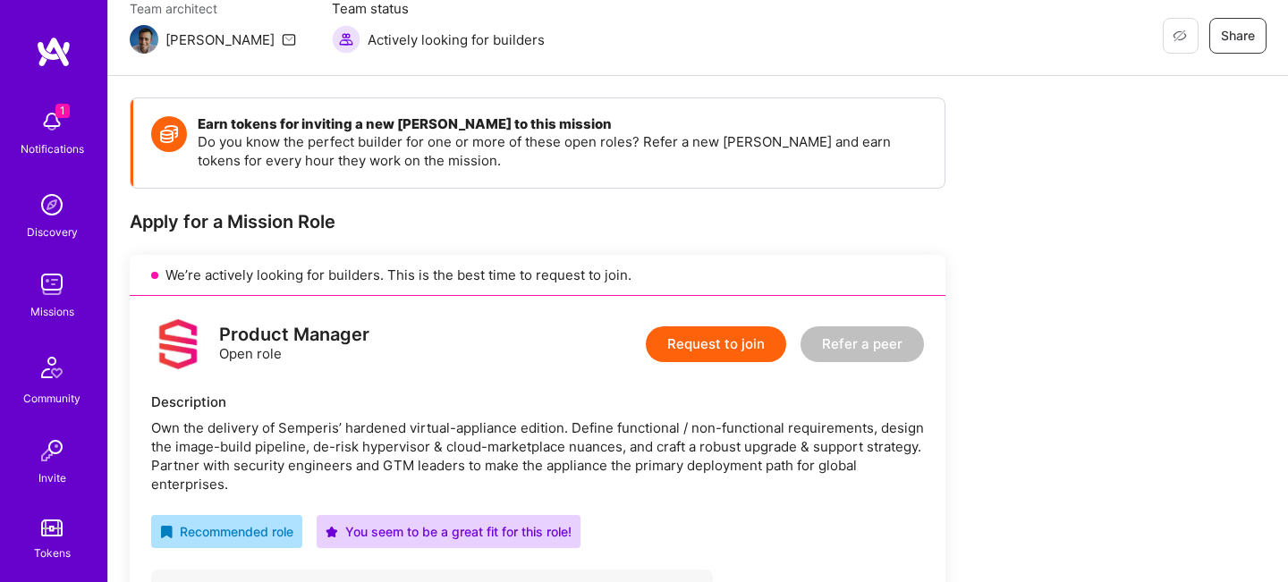
scroll to position [348, 0]
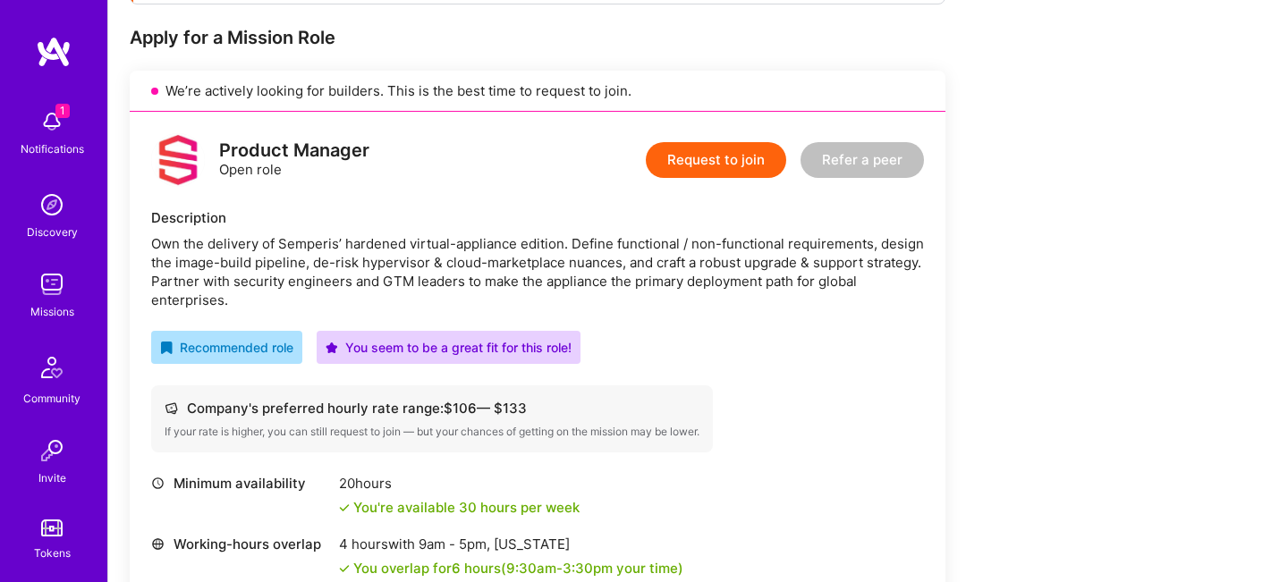
click at [521, 242] on div "Own the delivery of Semperis’ hardened virtual-appliance edition. Define functi…" at bounding box center [537, 271] width 773 height 75
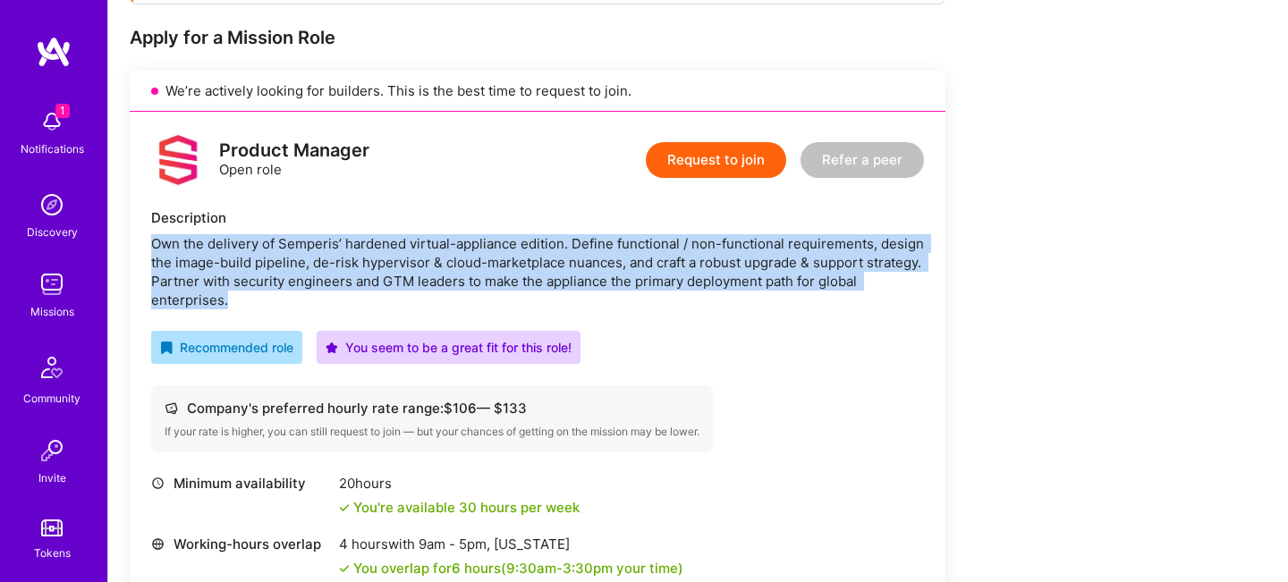
click at [521, 242] on div "Own the delivery of Semperis’ hardened virtual-appliance edition. Define functi…" at bounding box center [537, 271] width 773 height 75
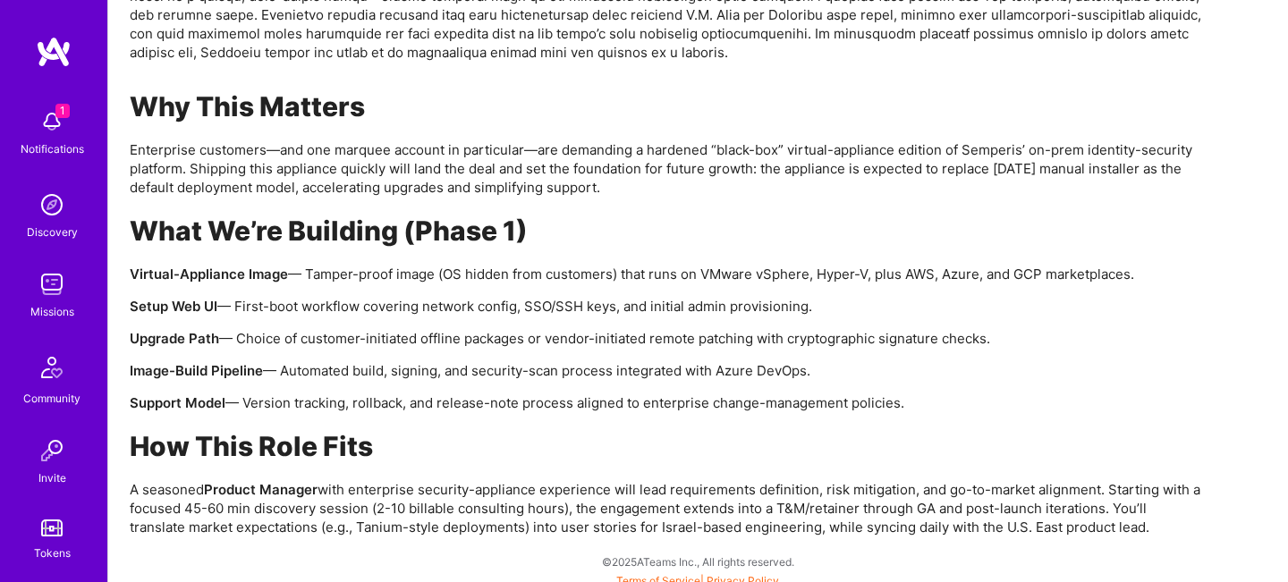
scroll to position [1256, 0]
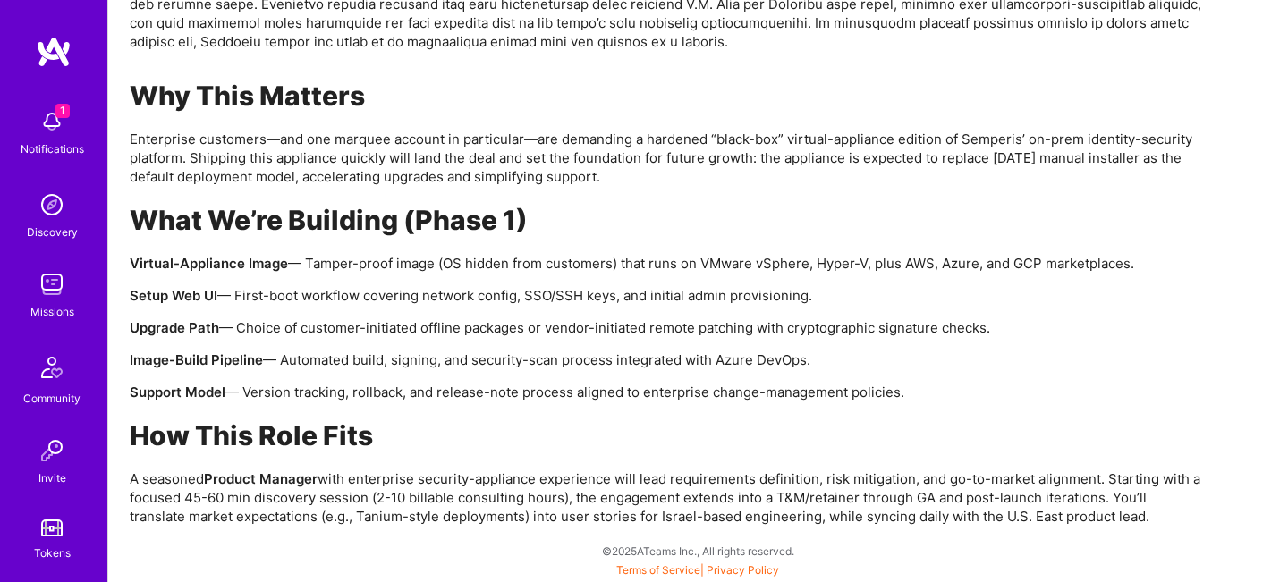
click at [342, 265] on p "Virtual-Appliance Image — Tamper-proof image (OS hidden from customers) that ru…" at bounding box center [666, 263] width 1073 height 19
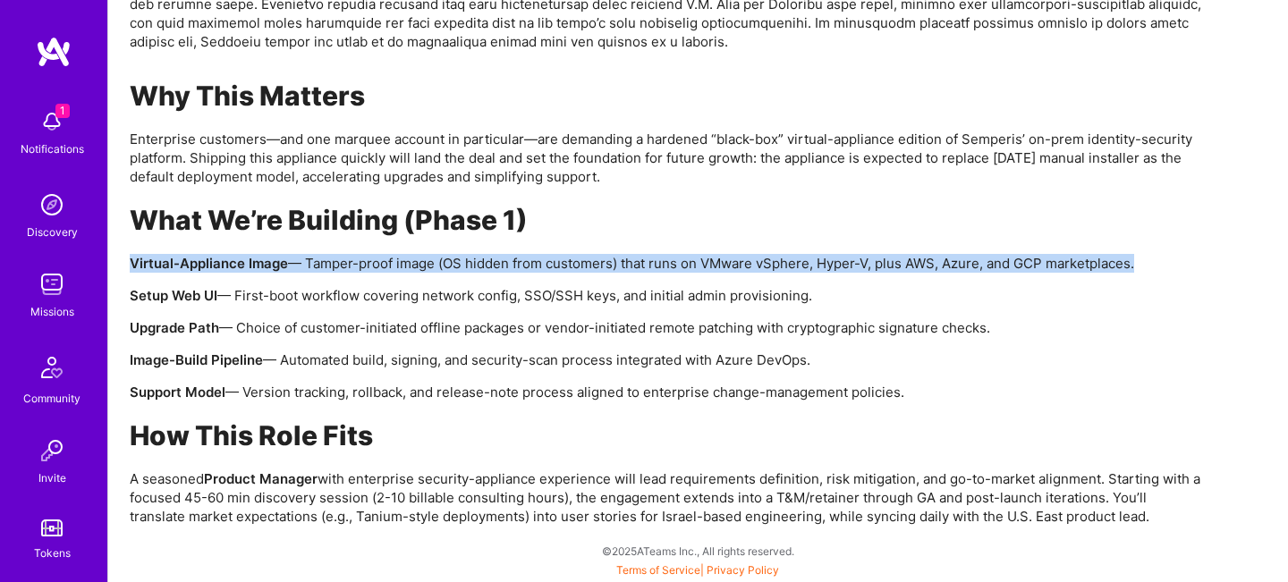
click at [342, 265] on p "Virtual-Appliance Image — Tamper-proof image (OS hidden from customers) that ru…" at bounding box center [666, 263] width 1073 height 19
click at [339, 265] on p "Virtual-Appliance Image — Tamper-proof image (OS hidden from customers) that ru…" at bounding box center [666, 263] width 1073 height 19
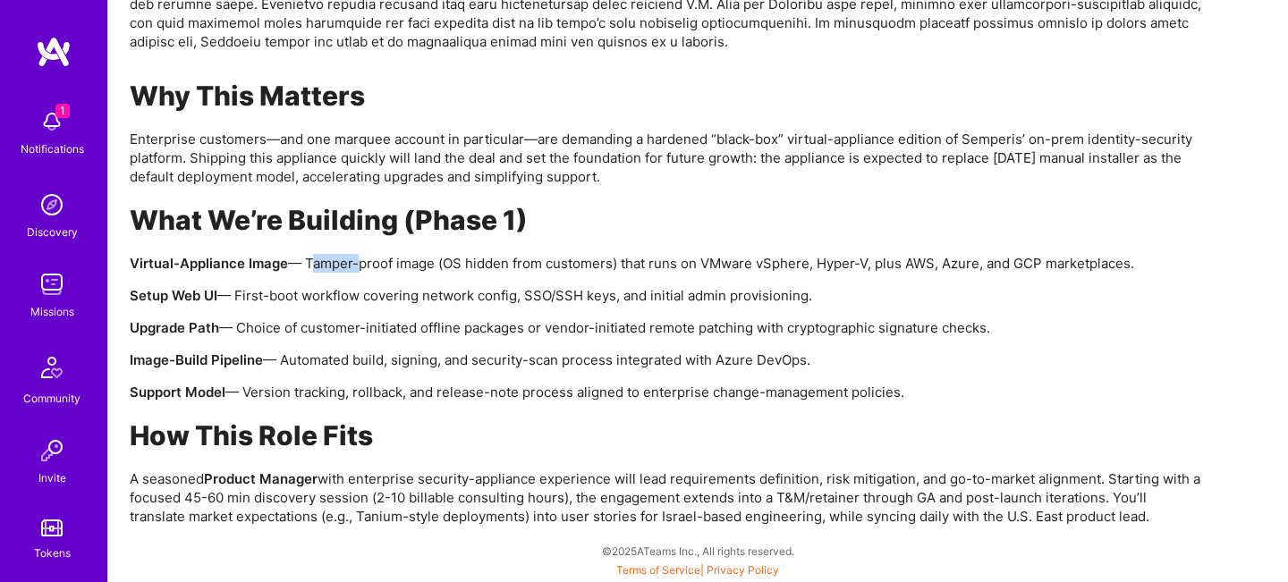
click at [339, 265] on p "Virtual-Appliance Image — Tamper-proof image (OS hidden from customers) that ru…" at bounding box center [666, 263] width 1073 height 19
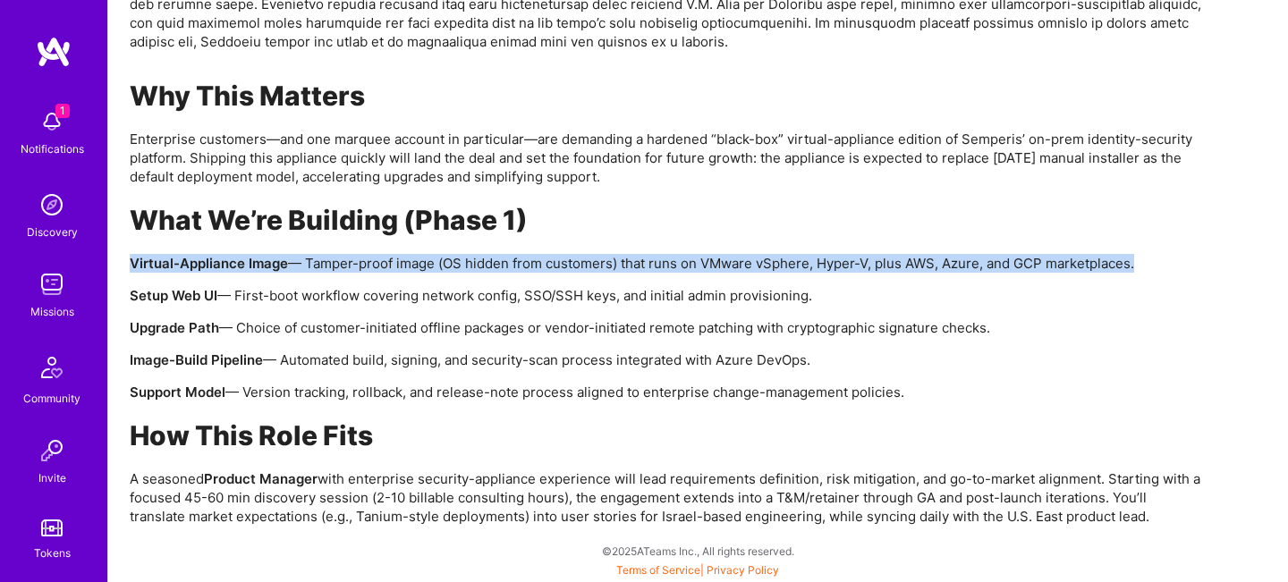
click at [339, 265] on p "Virtual-Appliance Image — Tamper-proof image (OS hidden from customers) that ru…" at bounding box center [666, 263] width 1073 height 19
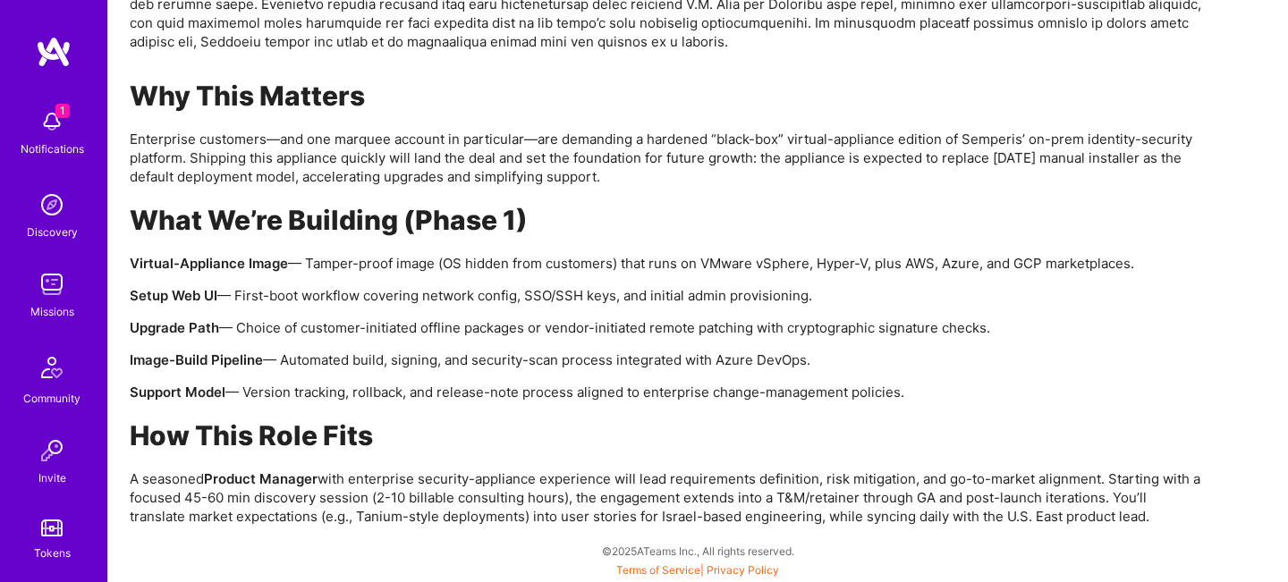
click at [286, 293] on p "Setup Web UI — First-boot workflow covering network config, SSO/SSH keys, and i…" at bounding box center [666, 295] width 1073 height 19
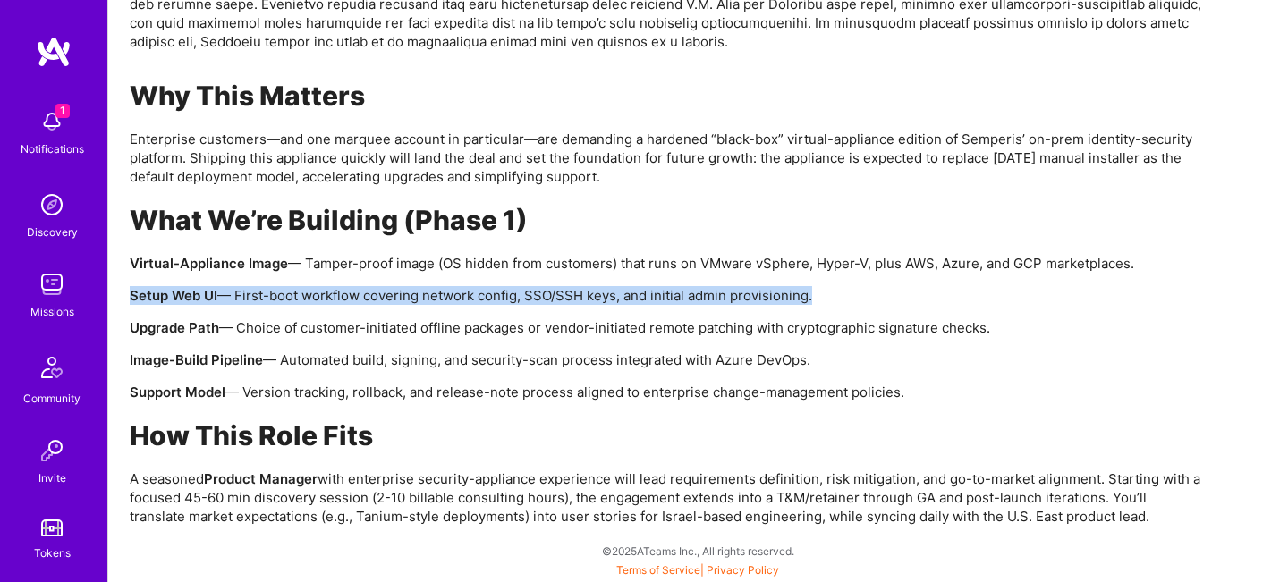
click at [286, 293] on p "Setup Web UI — First-boot workflow covering network config, SSO/SSH keys, and i…" at bounding box center [666, 295] width 1073 height 19
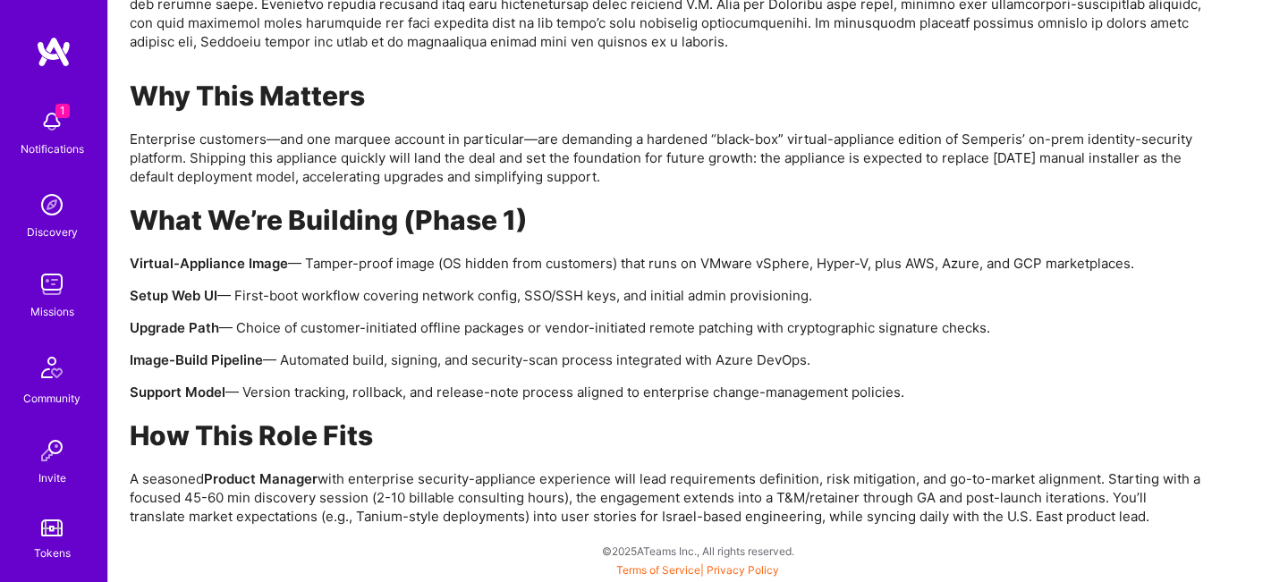
click at [264, 328] on p "Upgrade Path — Choice of customer-initiated offline packages or vendor-initiate…" at bounding box center [666, 327] width 1073 height 19
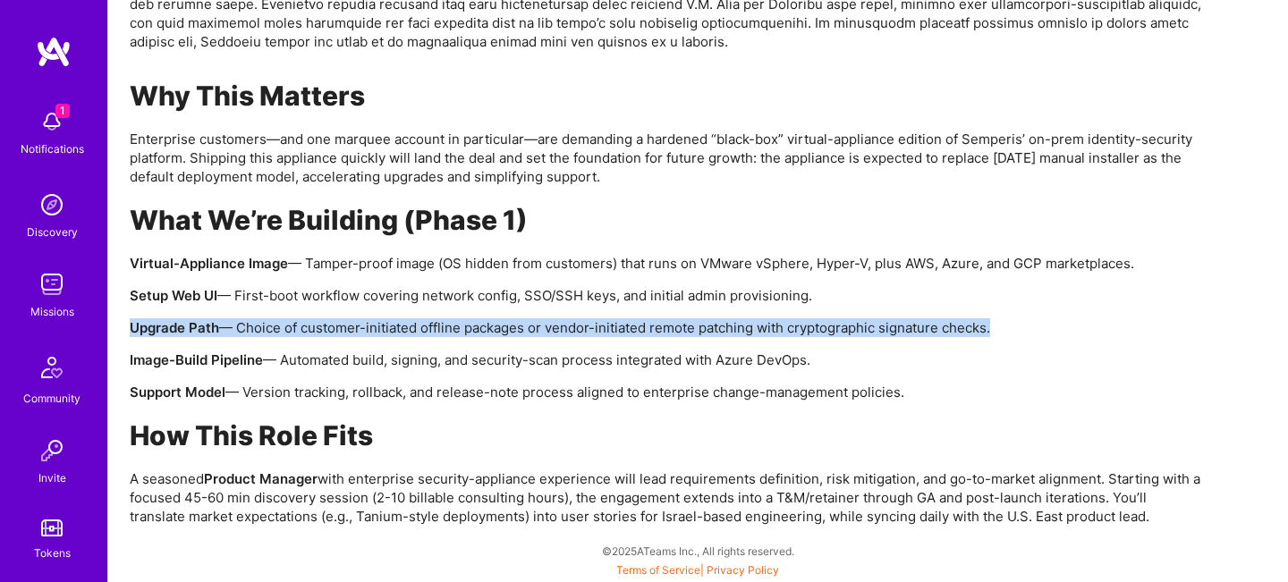
click at [264, 328] on p "Upgrade Path — Choice of customer-initiated offline packages or vendor-initiate…" at bounding box center [666, 327] width 1073 height 19
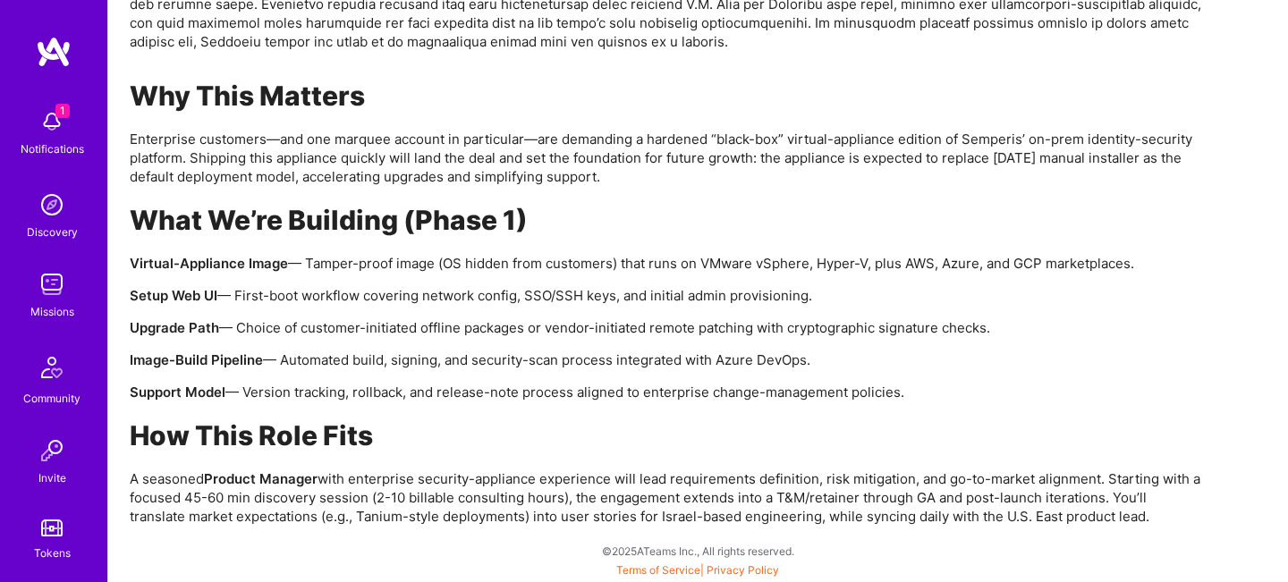
click at [505, 479] on p "A seasoned Product Manager with enterprise security-appliance experience will l…" at bounding box center [666, 498] width 1073 height 56
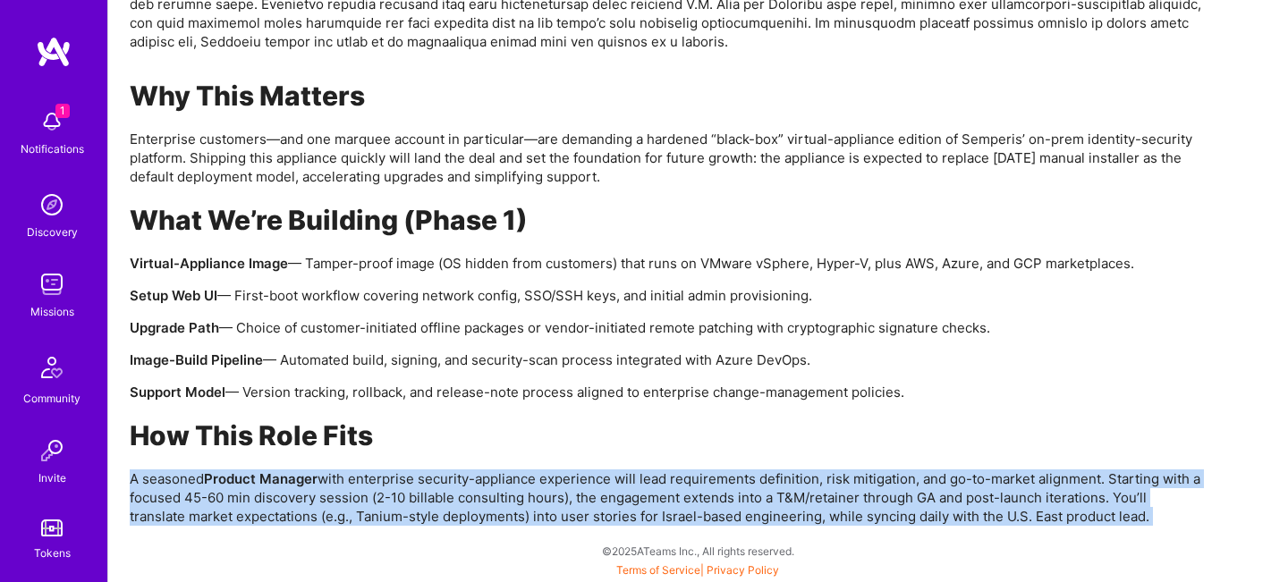
click at [505, 479] on p "A seasoned Product Manager with enterprise security-appliance experience will l…" at bounding box center [666, 498] width 1073 height 56
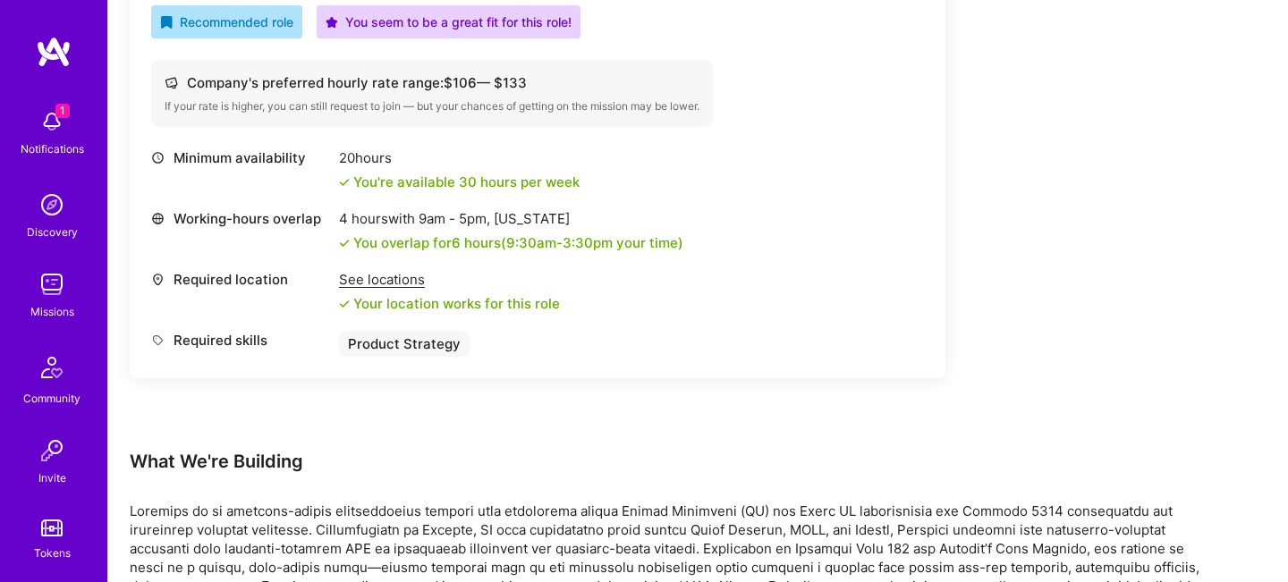
scroll to position [123, 0]
